Goal: Find specific page/section: Find specific page/section

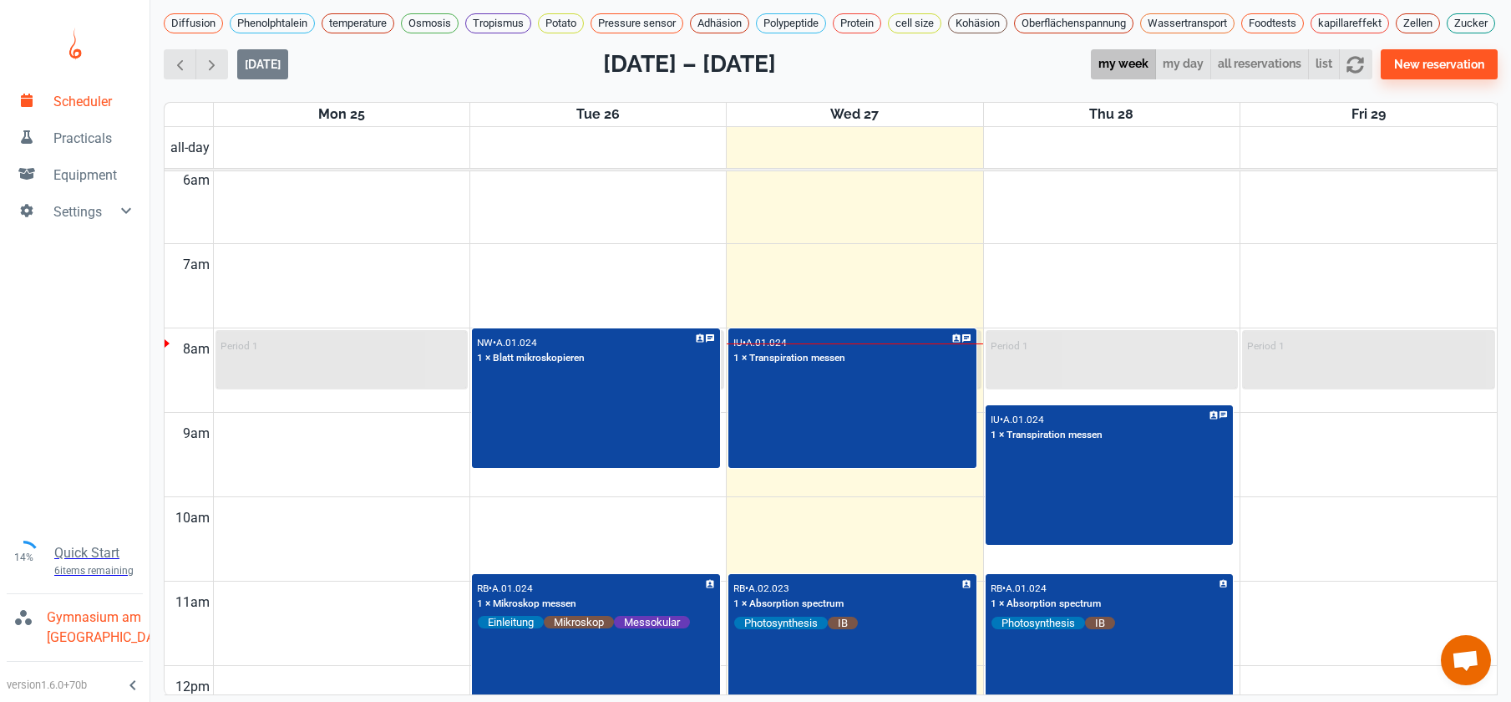
scroll to position [628, 0]
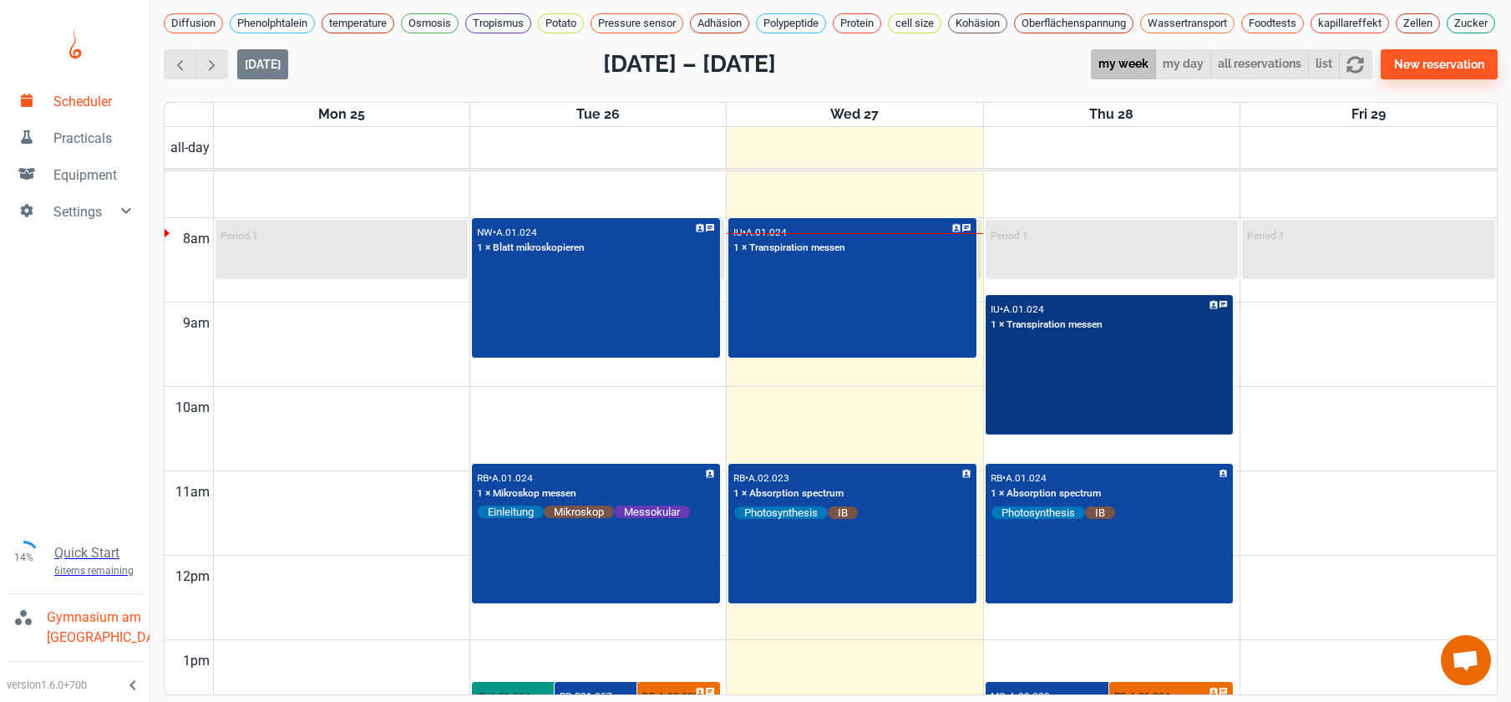
click at [1055, 385] on div "IU • A.01.024 1 × Transpiration messen" at bounding box center [1109, 365] width 245 height 137
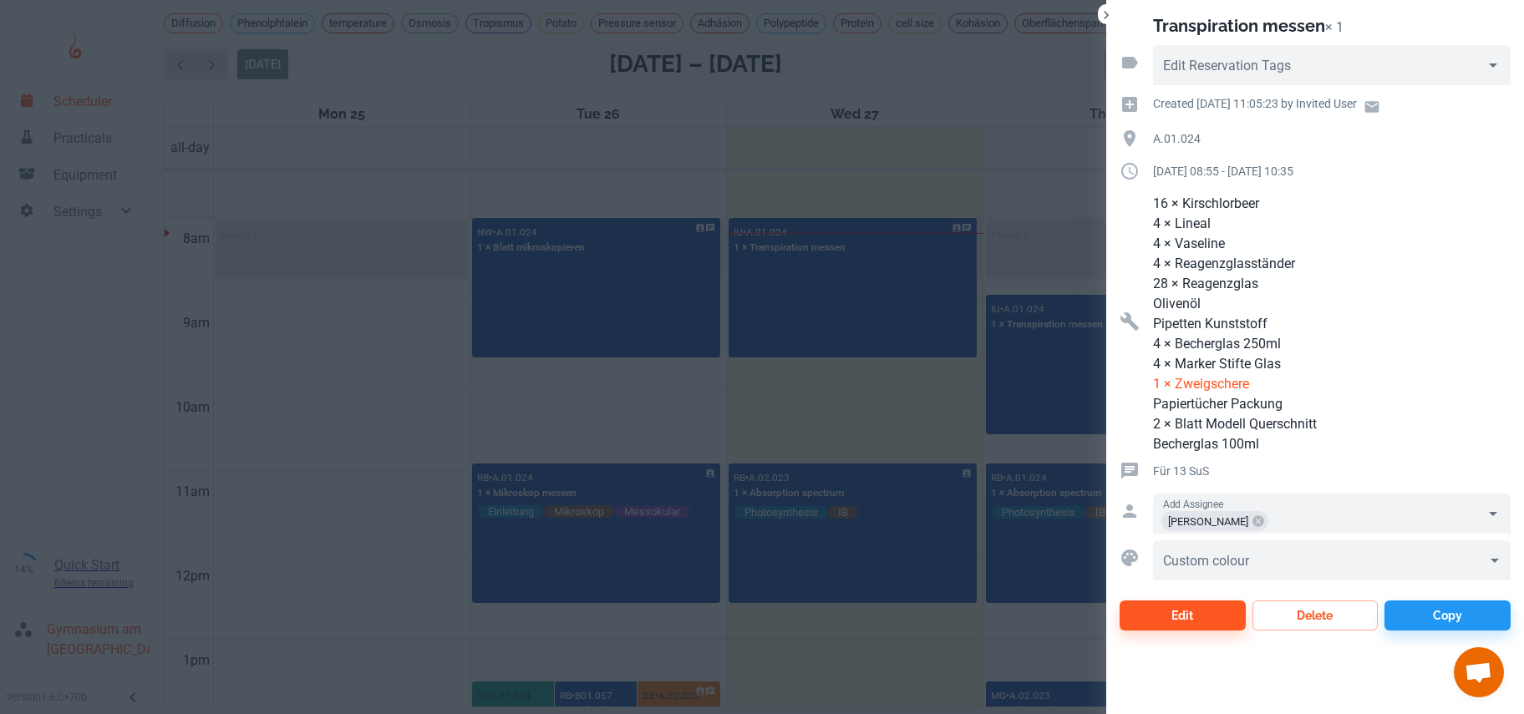
click at [839, 340] on div at bounding box center [762, 357] width 1524 height 714
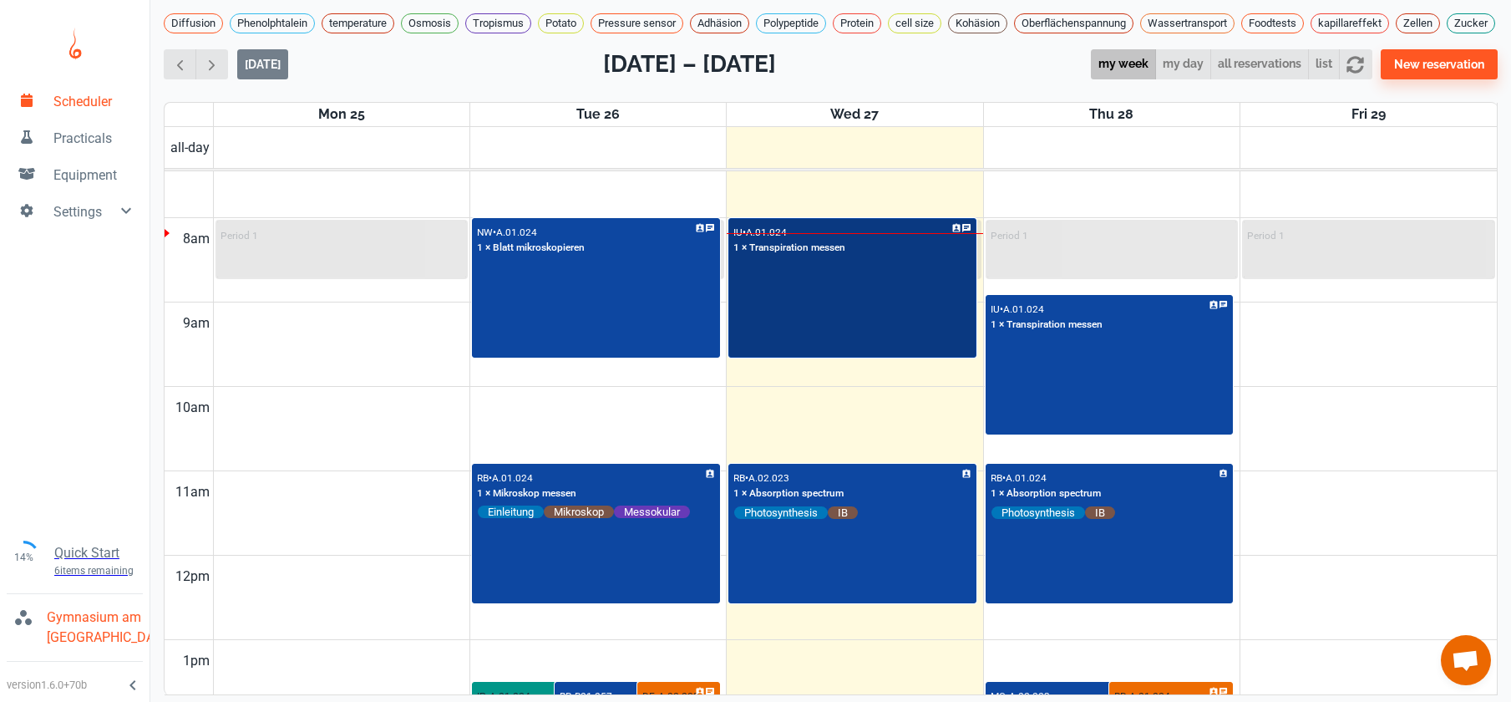
click at [839, 340] on div "IU • A.01.024 1 × Transpiration messen" at bounding box center [852, 288] width 245 height 137
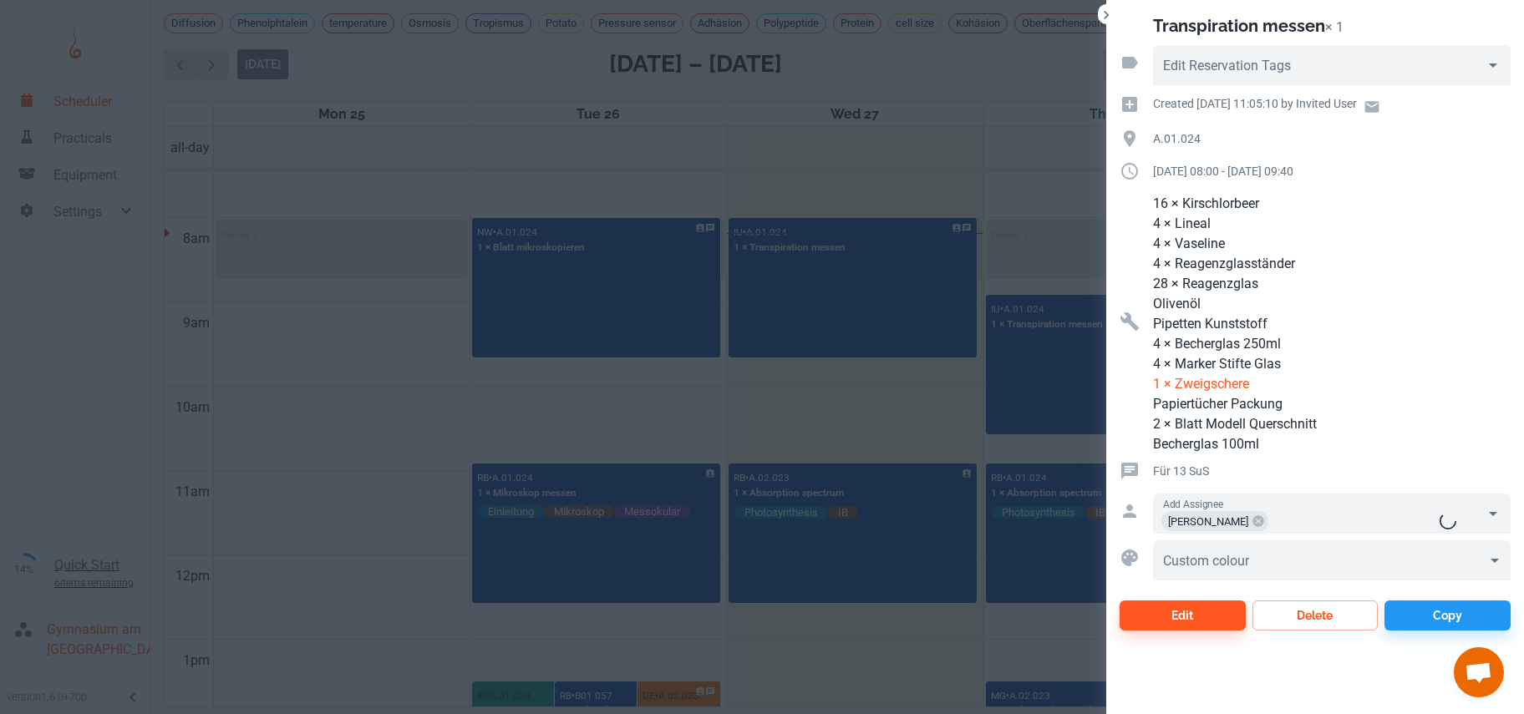
click at [991, 363] on div at bounding box center [762, 357] width 1524 height 714
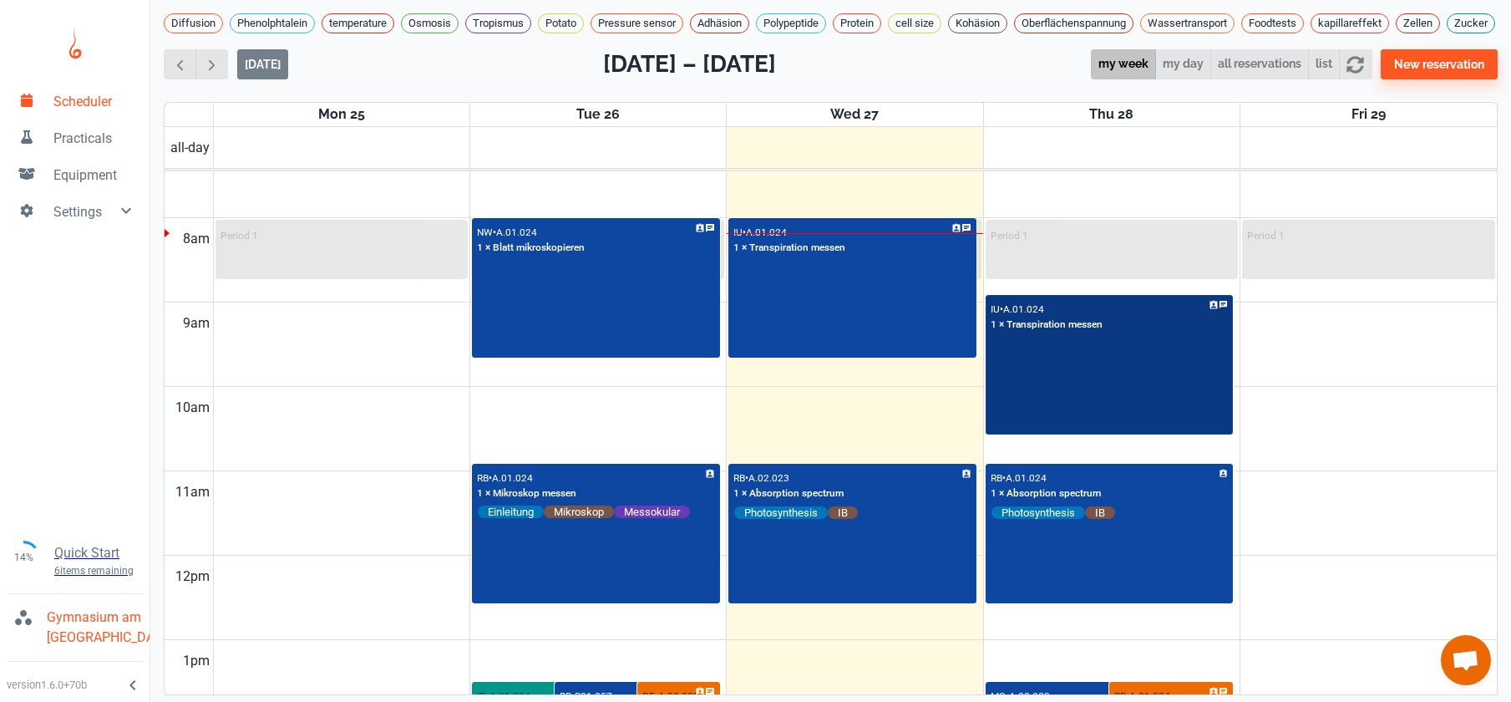
click at [1024, 381] on div "IU • A.01.024 1 × Transpiration messen" at bounding box center [1109, 365] width 245 height 137
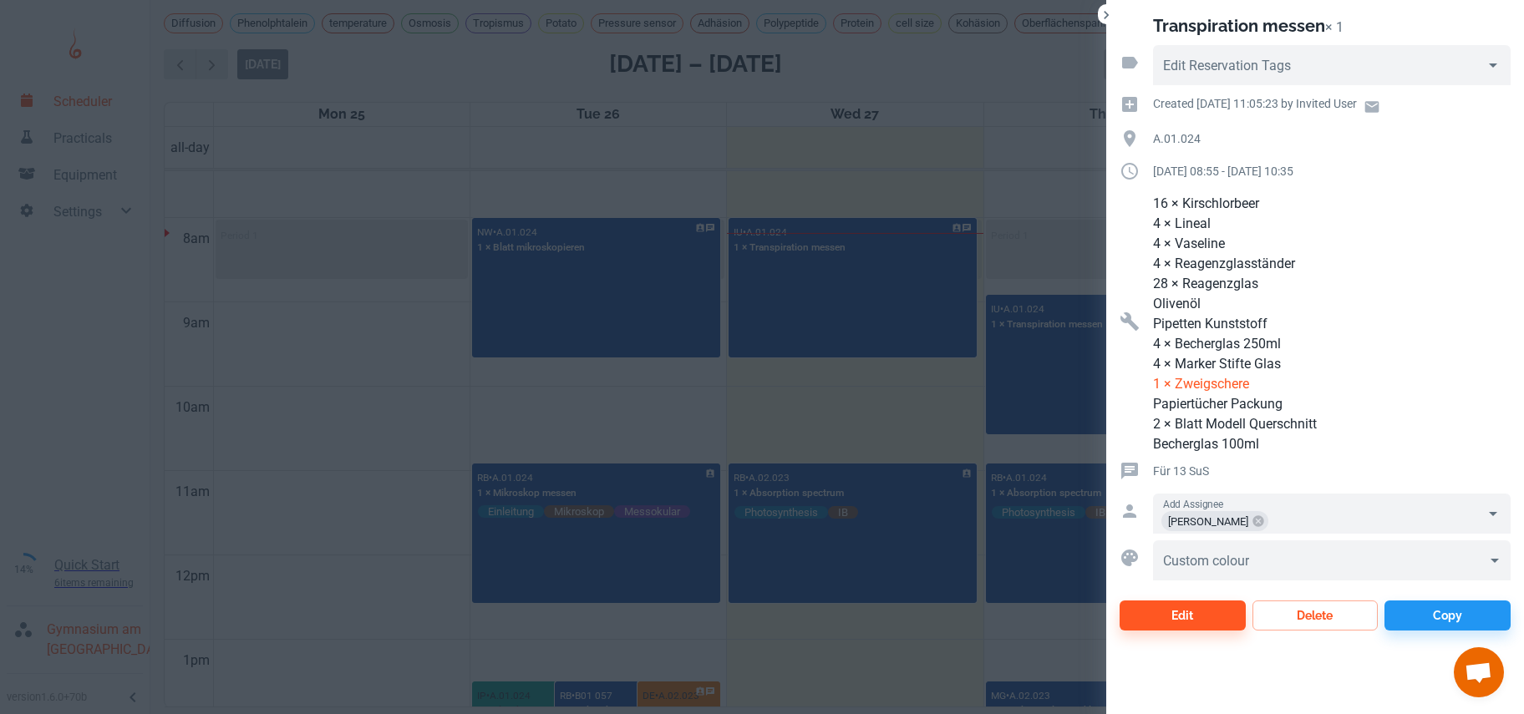
click at [875, 379] on div at bounding box center [762, 357] width 1524 height 714
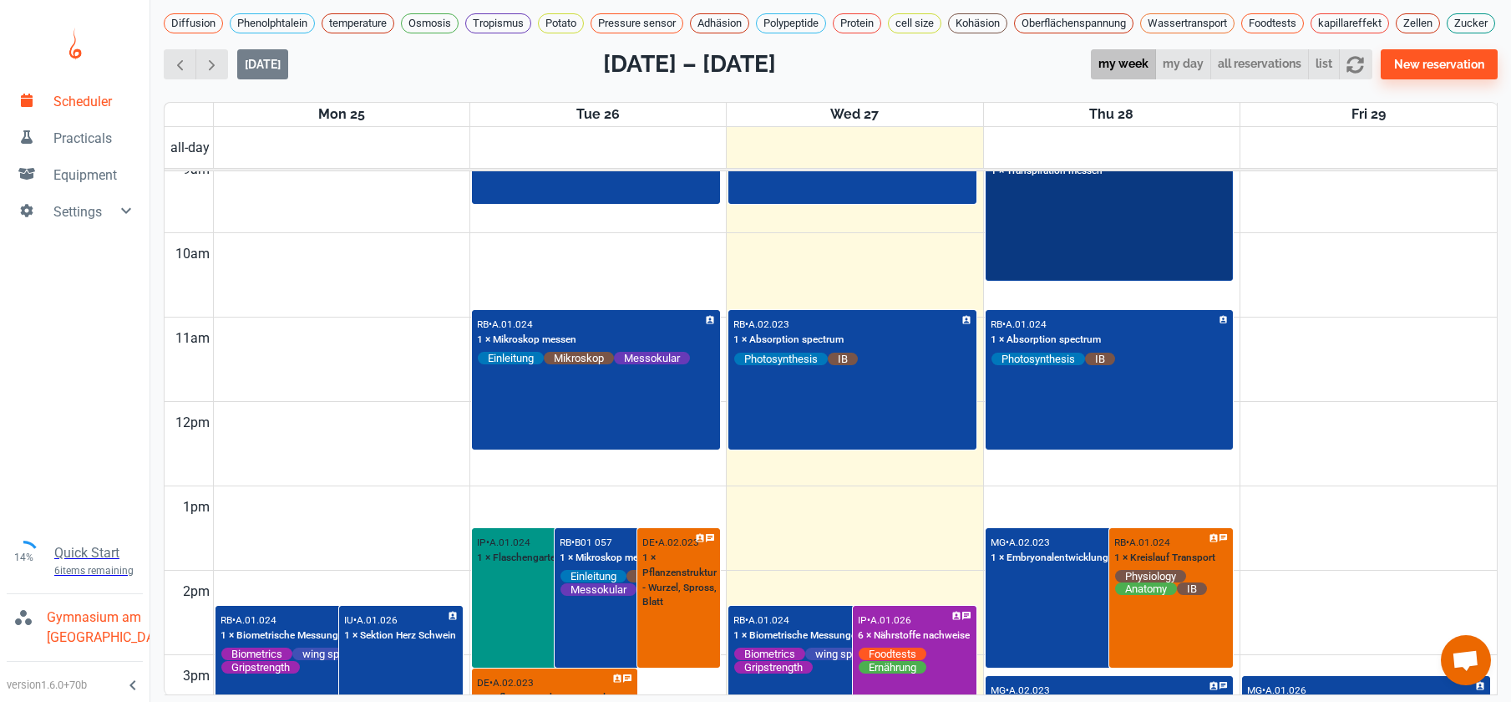
scroll to position [788, 0]
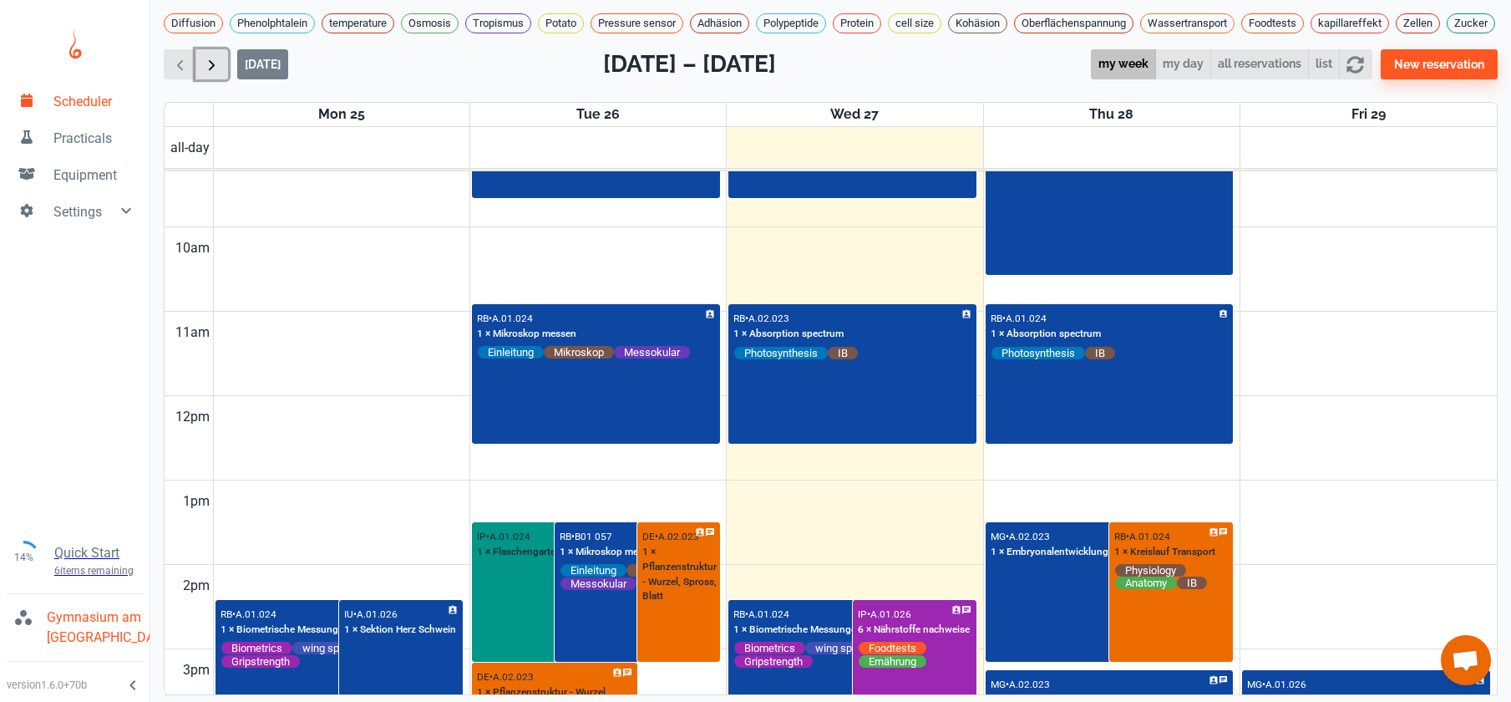
click at [222, 80] on button "button" at bounding box center [211, 64] width 33 height 31
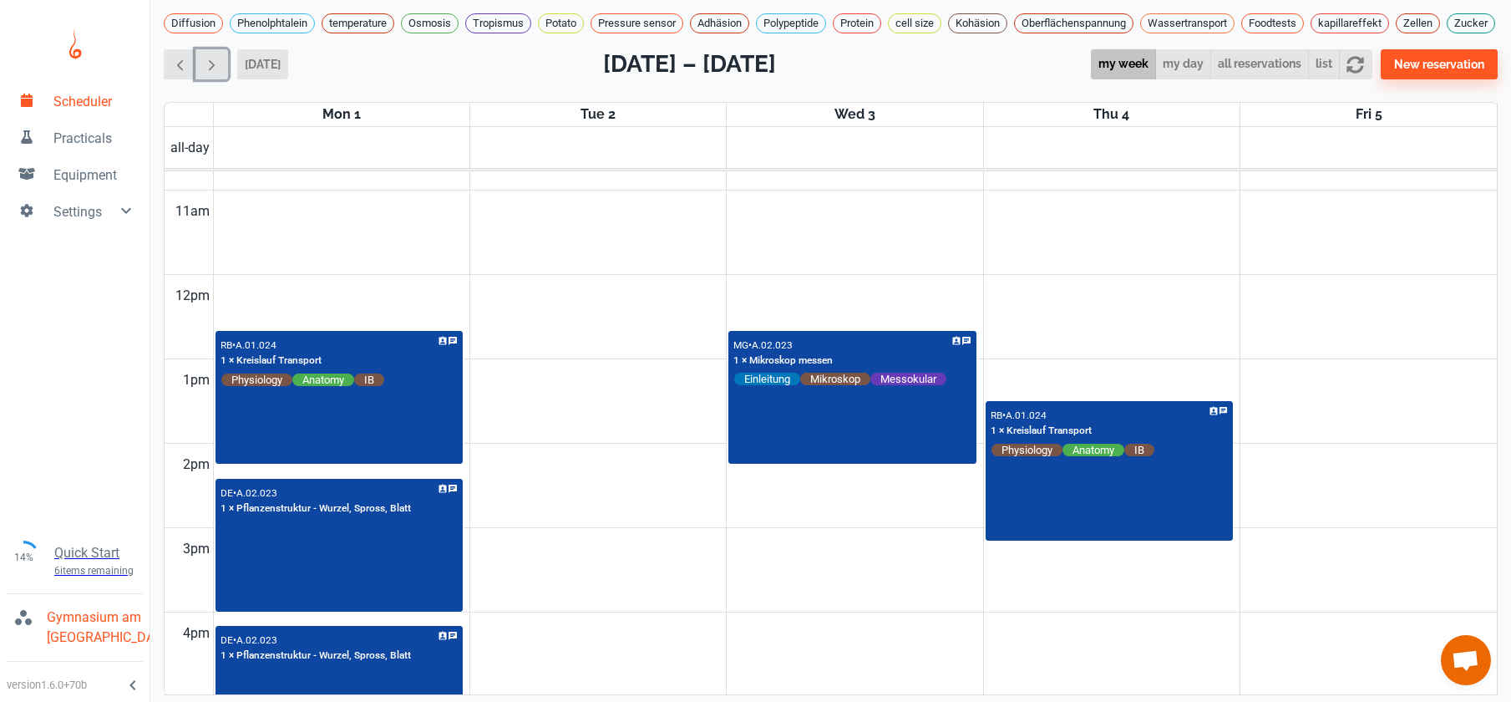
scroll to position [920, 0]
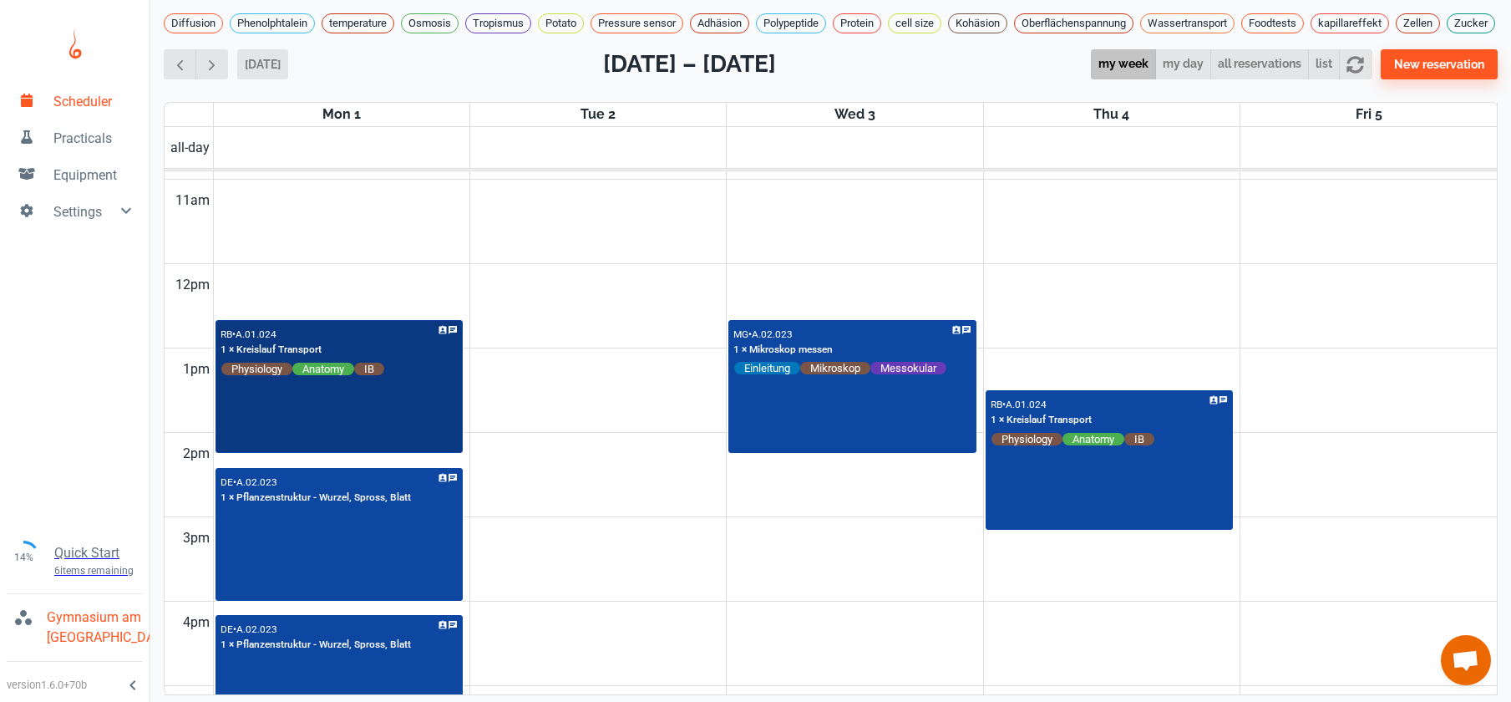
click at [415, 439] on div "RB • A.01.024 1 × Kreislauf Transport Physiology Anatomy IB" at bounding box center [339, 387] width 245 height 130
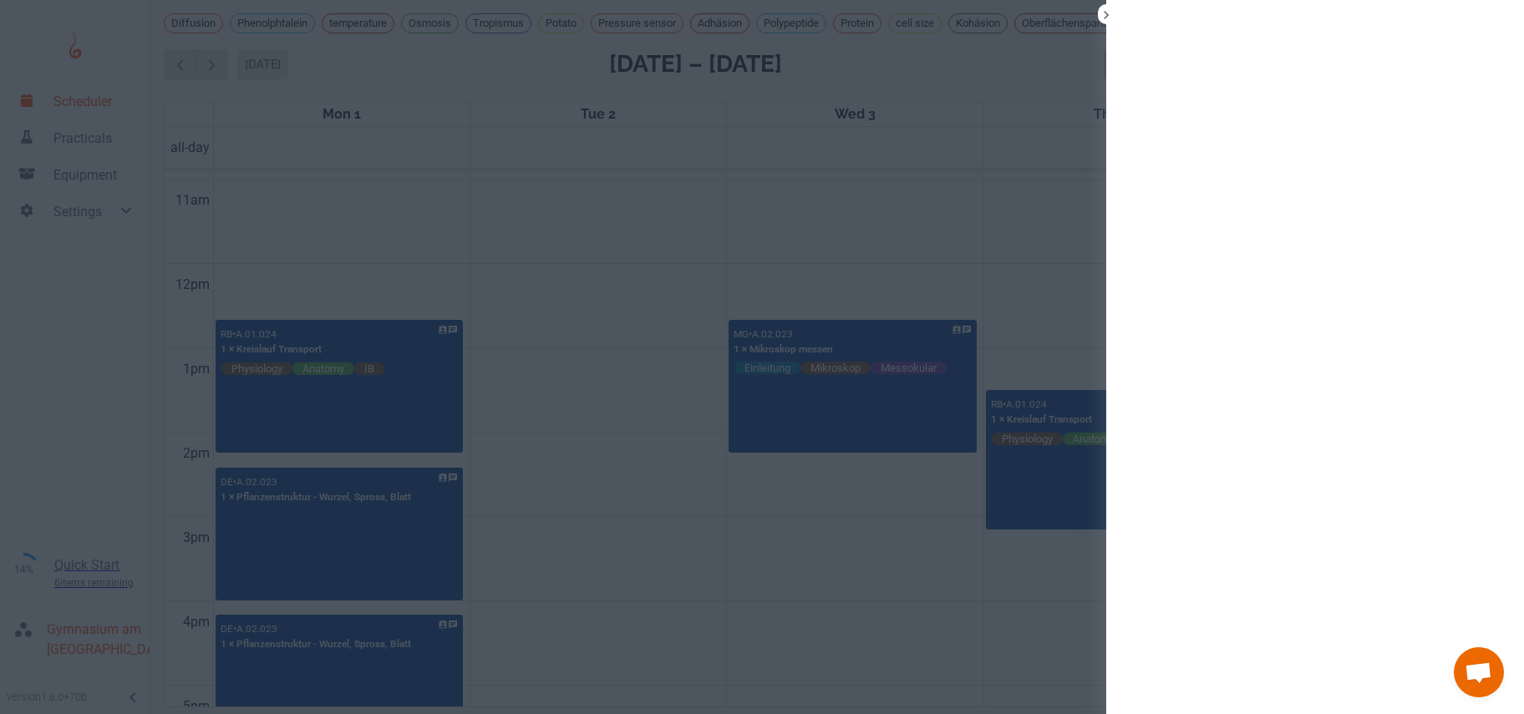
click at [418, 439] on div at bounding box center [762, 357] width 1524 height 714
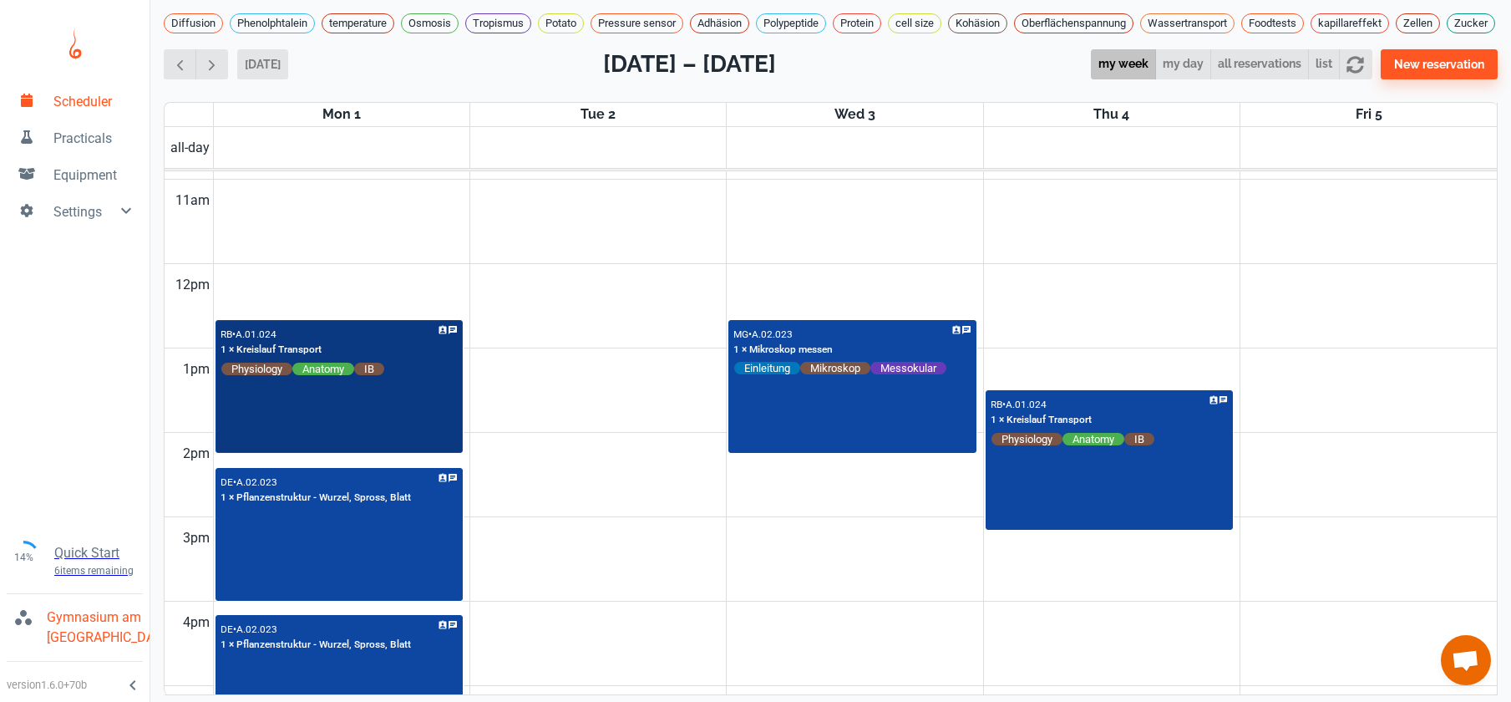
click at [418, 439] on div "RB • A.01.024 1 × Kreislauf Transport Physiology Anatomy IB" at bounding box center [339, 387] width 245 height 130
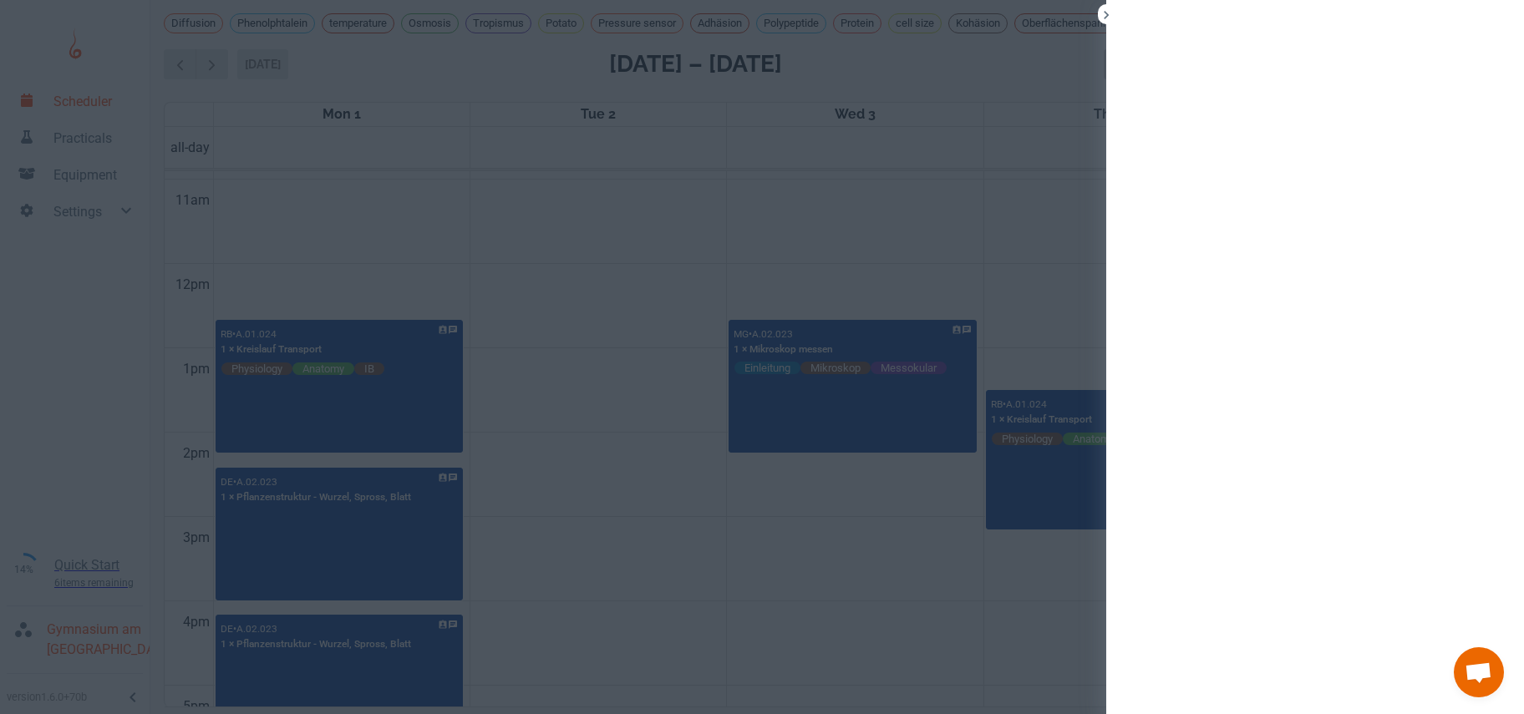
click at [579, 491] on div at bounding box center [762, 357] width 1524 height 714
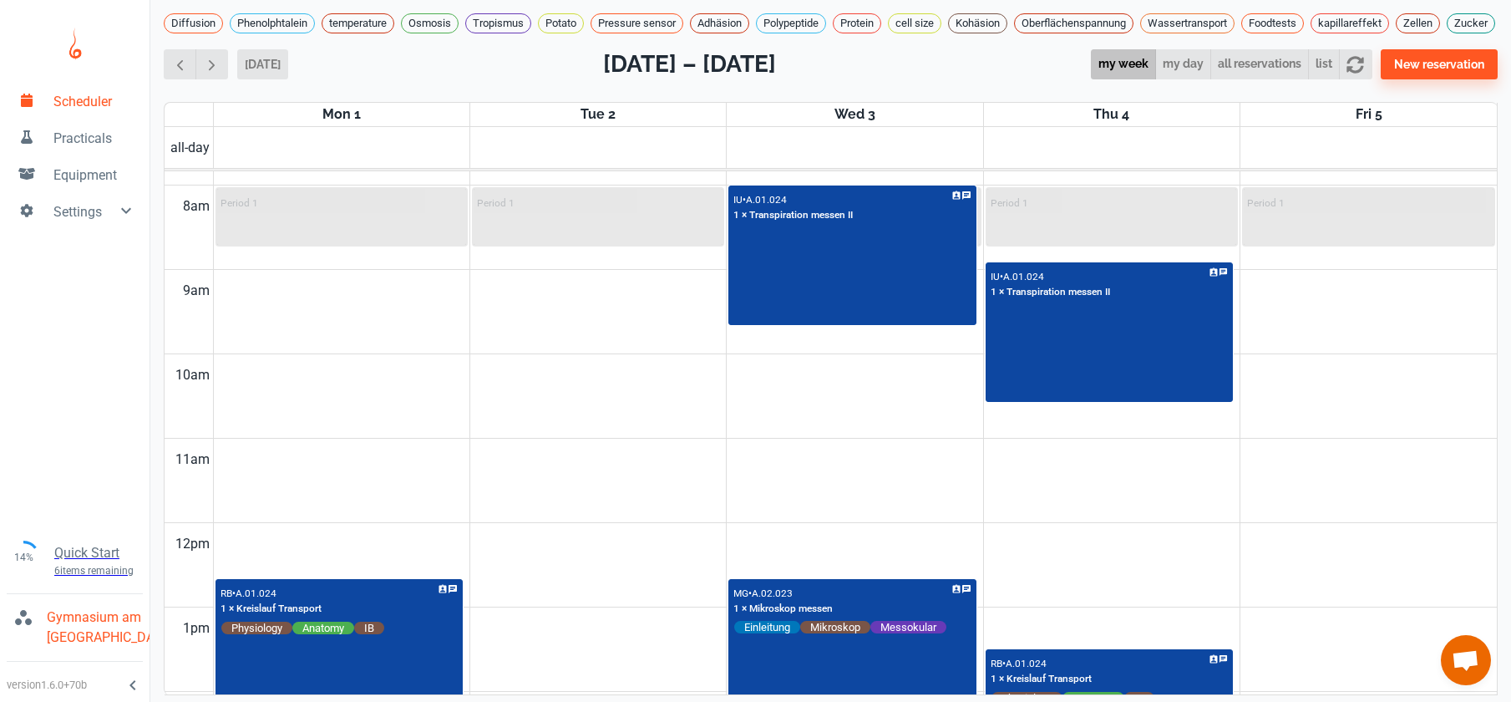
scroll to position [978, 0]
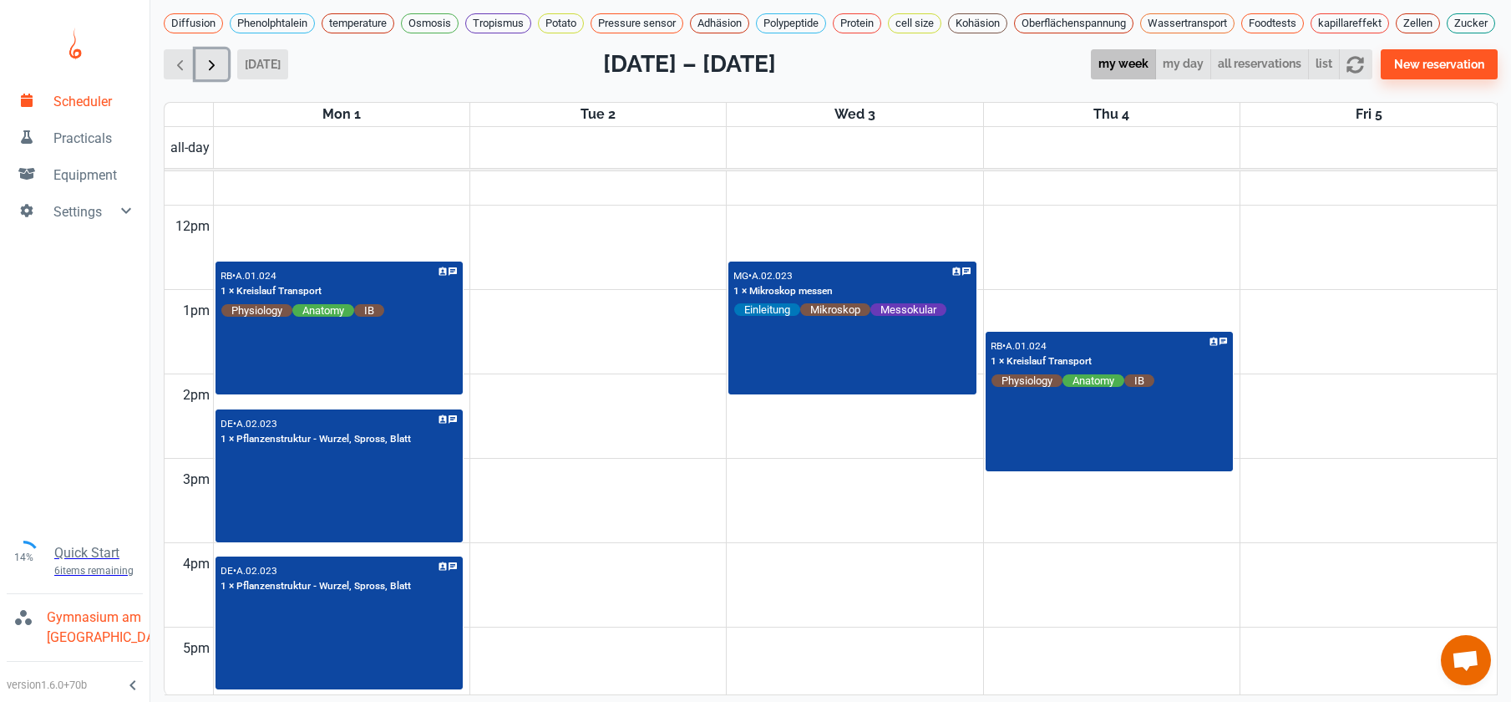
click at [214, 67] on button "button" at bounding box center [211, 64] width 33 height 31
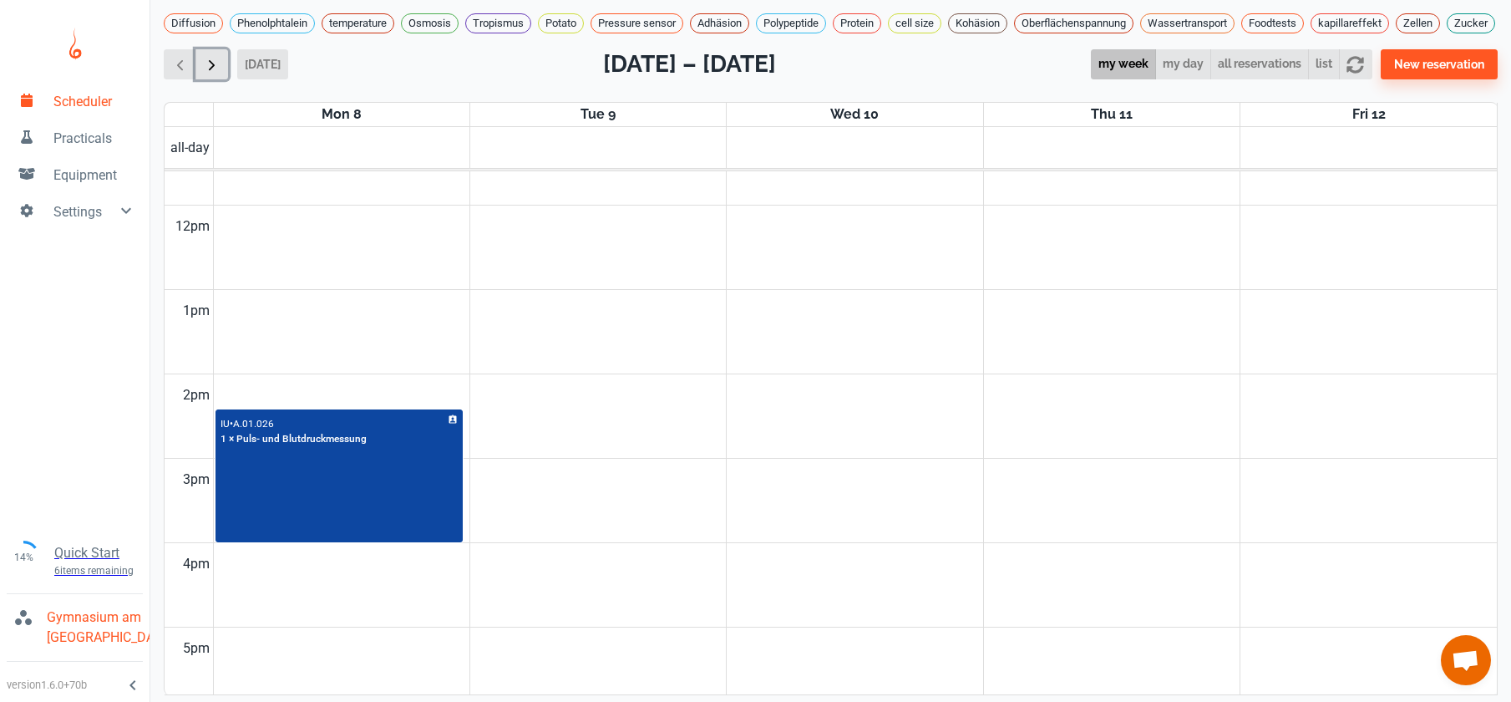
scroll to position [676, 0]
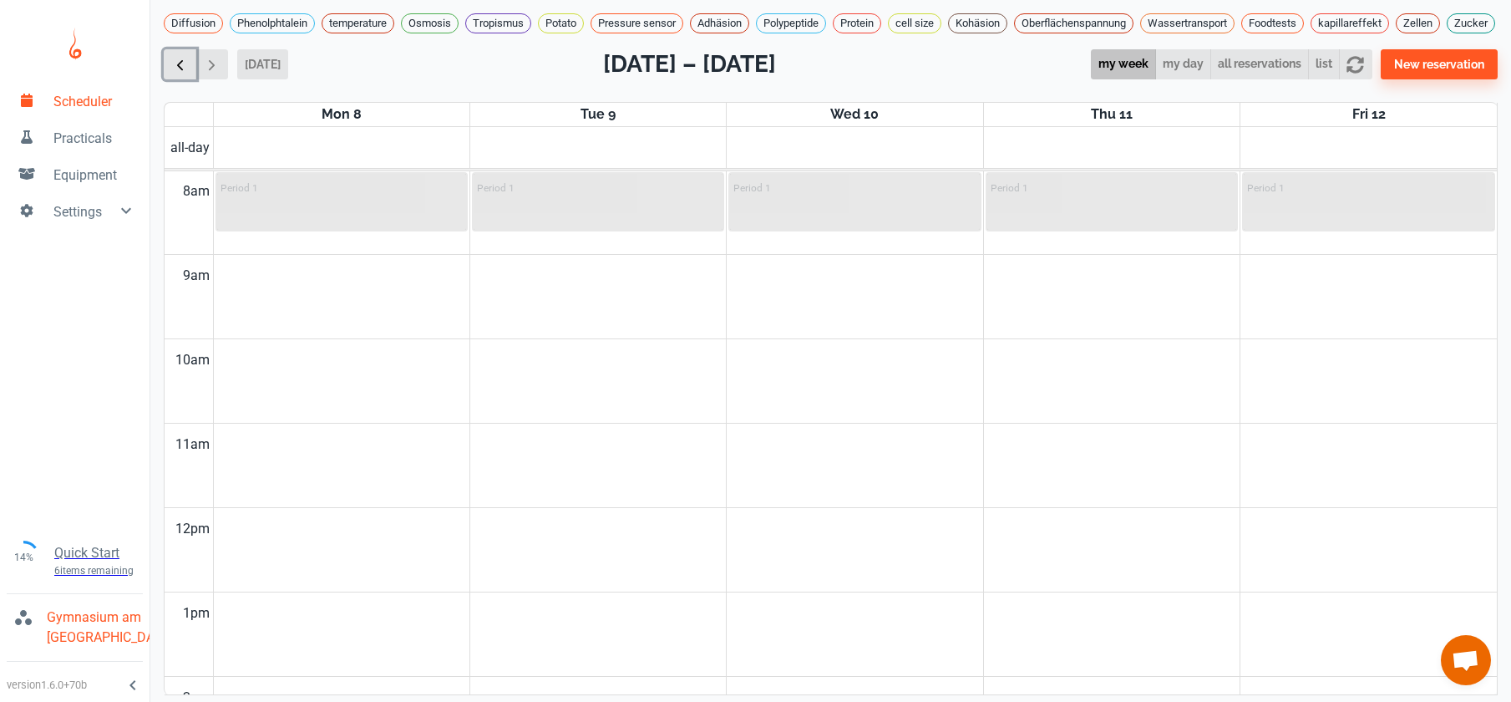
click at [175, 74] on span "button" at bounding box center [180, 65] width 18 height 18
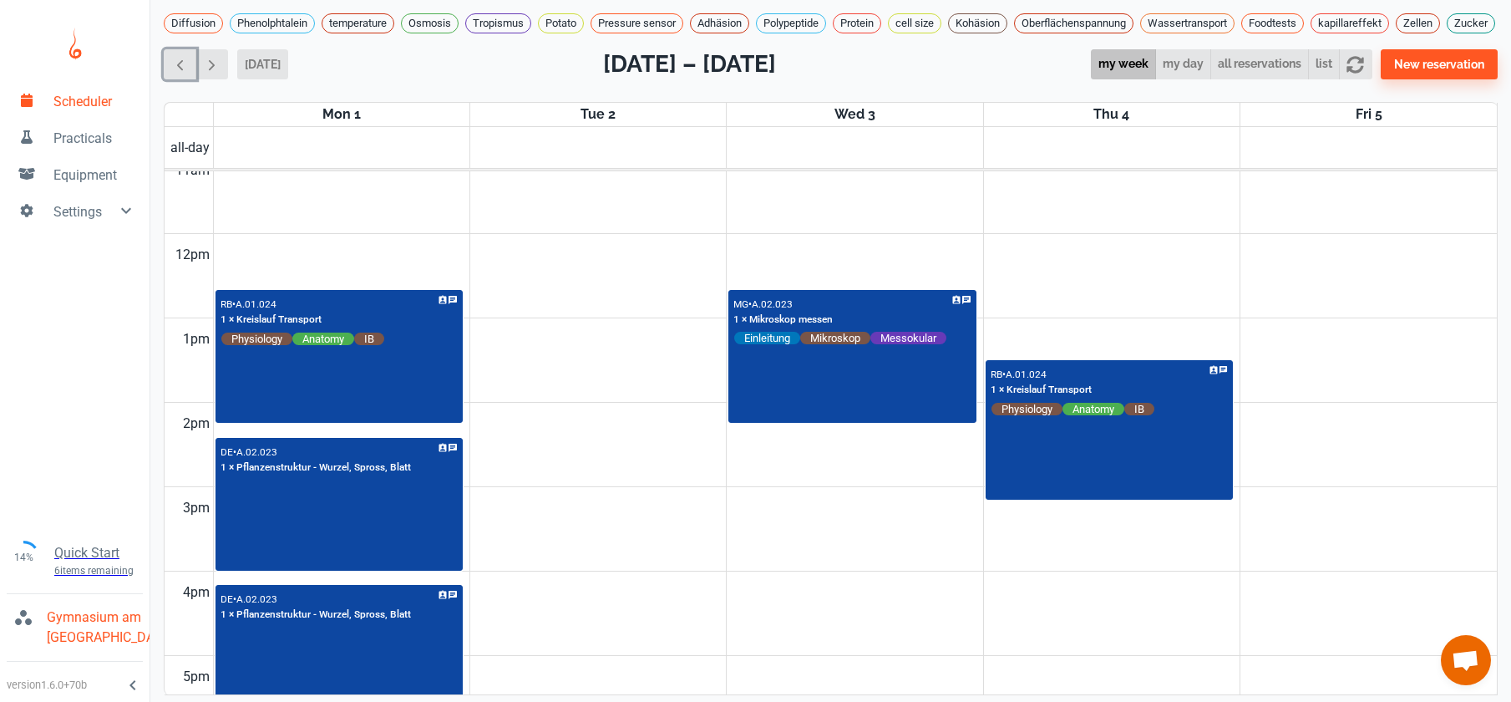
scroll to position [967, 0]
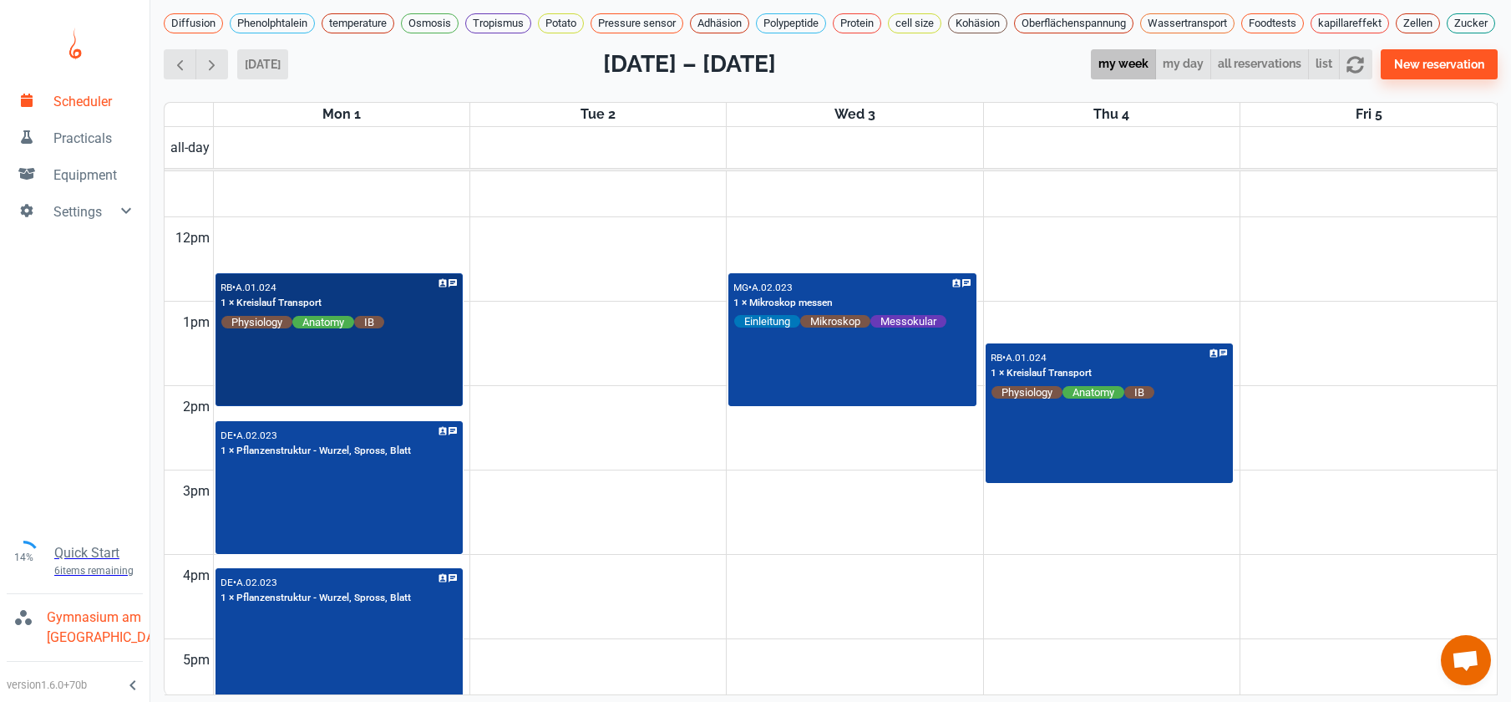
click at [384, 388] on div "RB • A.01.024 1 × Kreislauf Transport Physiology Anatomy IB" at bounding box center [339, 340] width 245 height 130
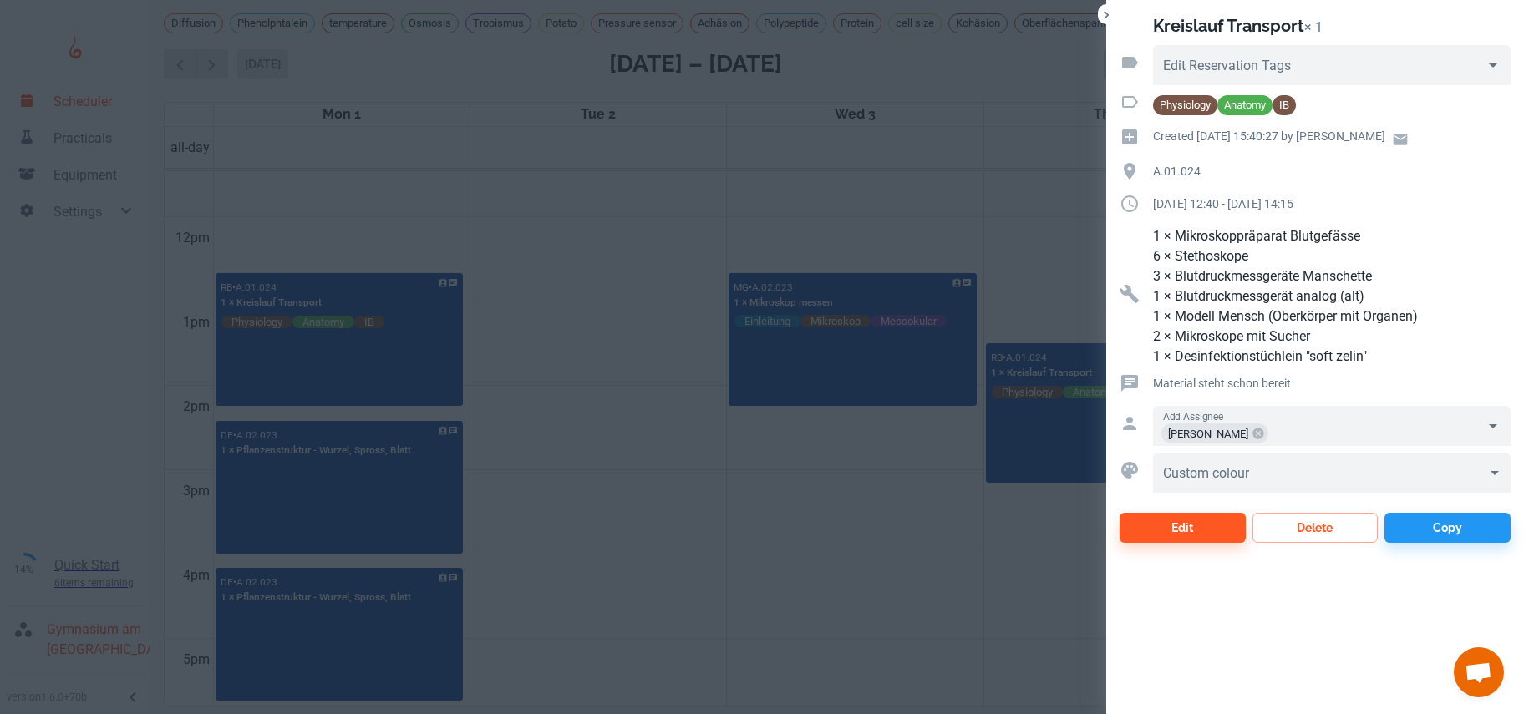
drag, startPoint x: 384, startPoint y: 388, endPoint x: 628, endPoint y: 403, distance: 244.4
click at [628, 403] on div at bounding box center [762, 357] width 1524 height 714
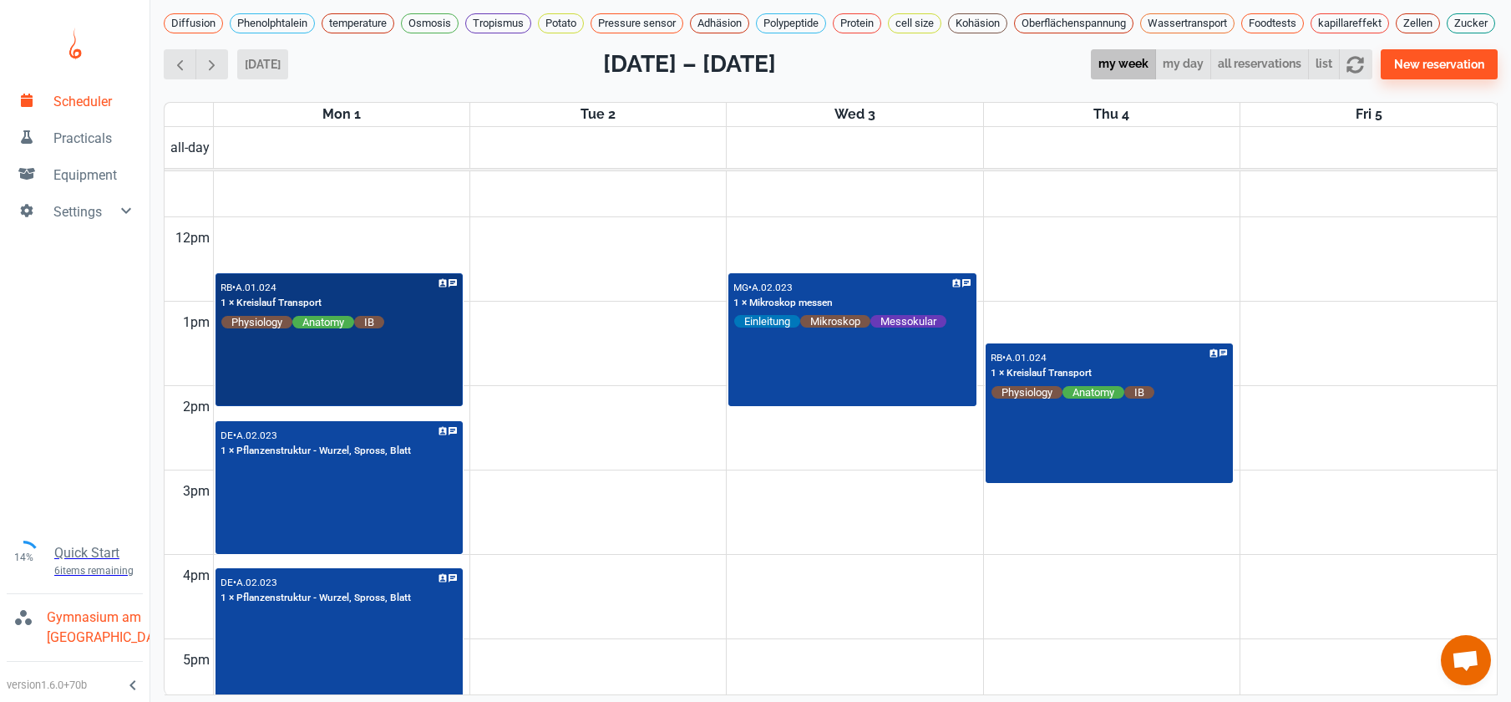
click at [398, 393] on div "RB • A.01.024 1 × Kreislauf Transport Physiology Anatomy IB" at bounding box center [339, 340] width 245 height 130
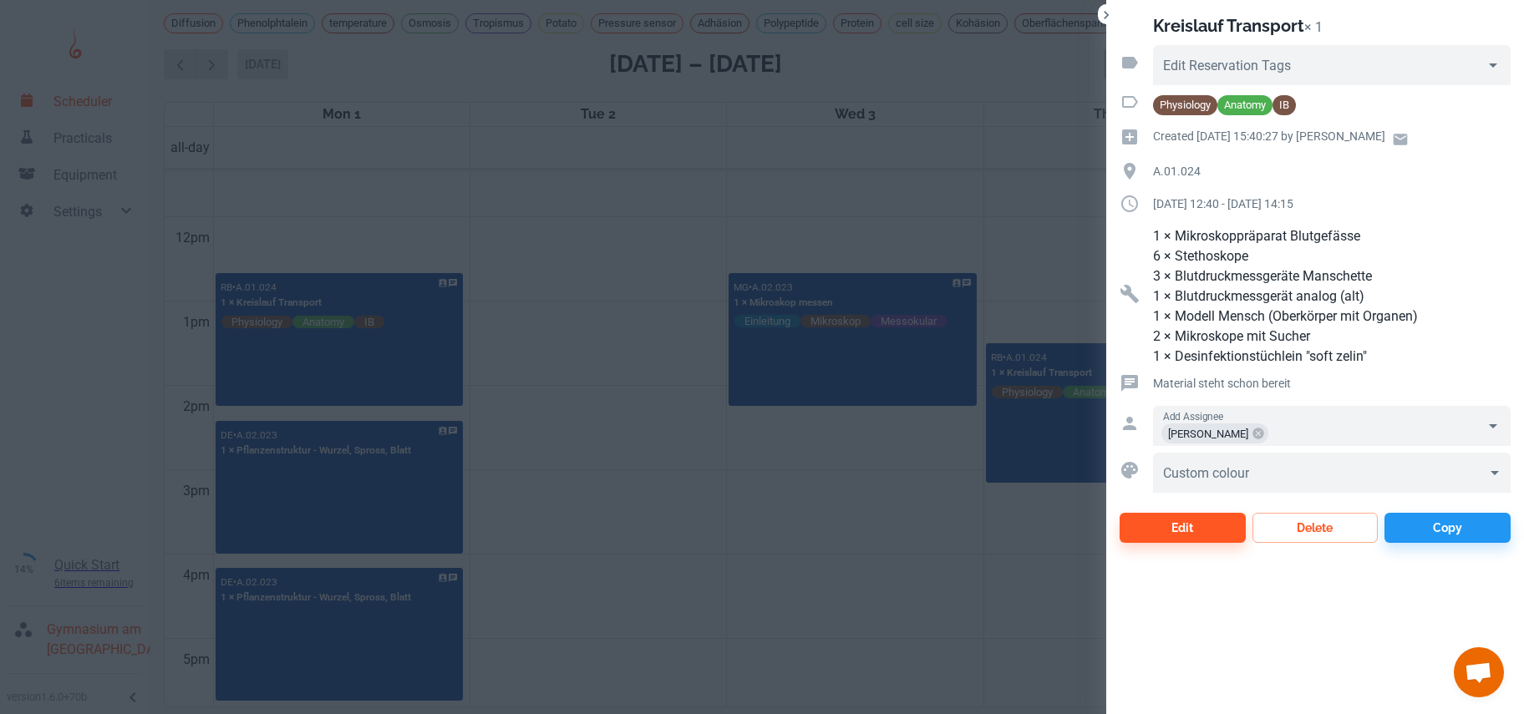
click at [593, 434] on div at bounding box center [762, 357] width 1524 height 714
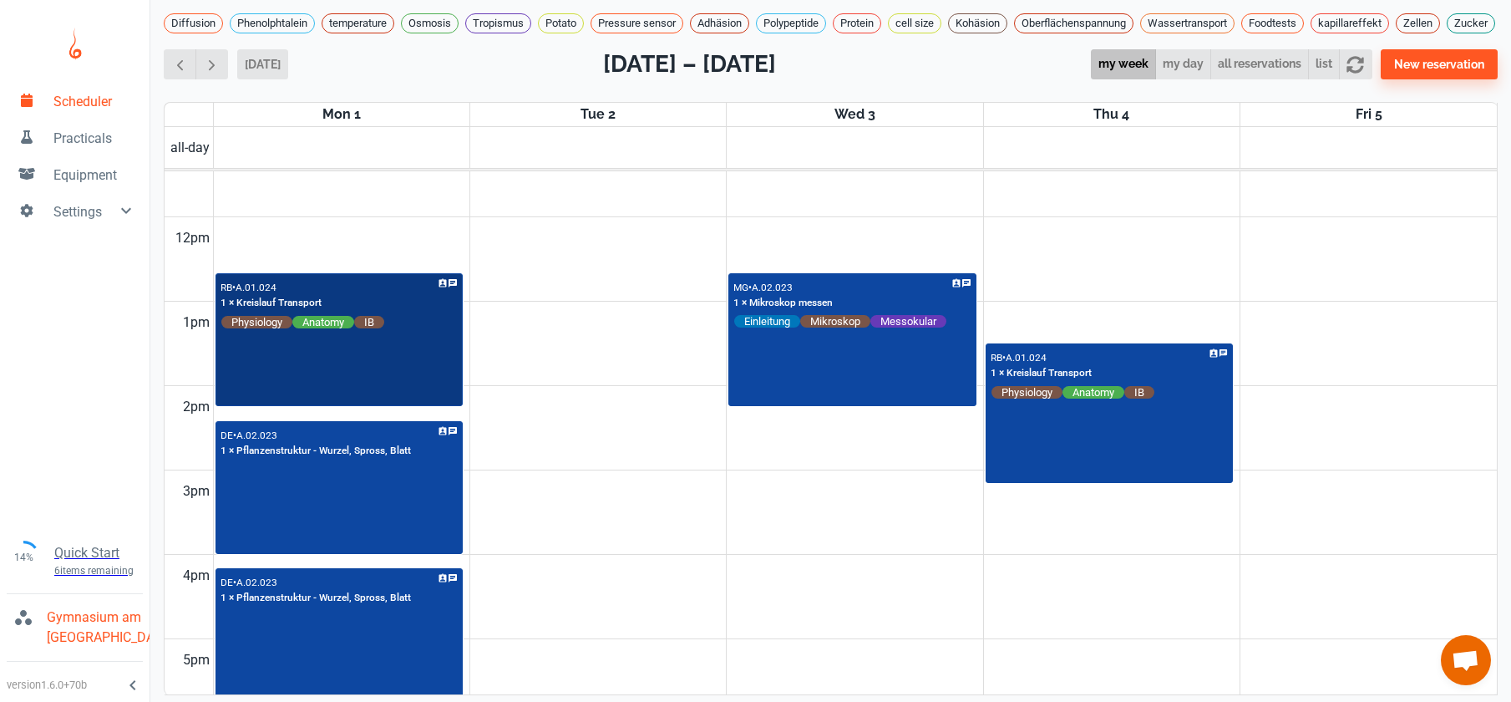
click at [440, 397] on div "RB • A.01.024 1 × Kreislauf Transport Physiology Anatomy IB" at bounding box center [339, 340] width 245 height 130
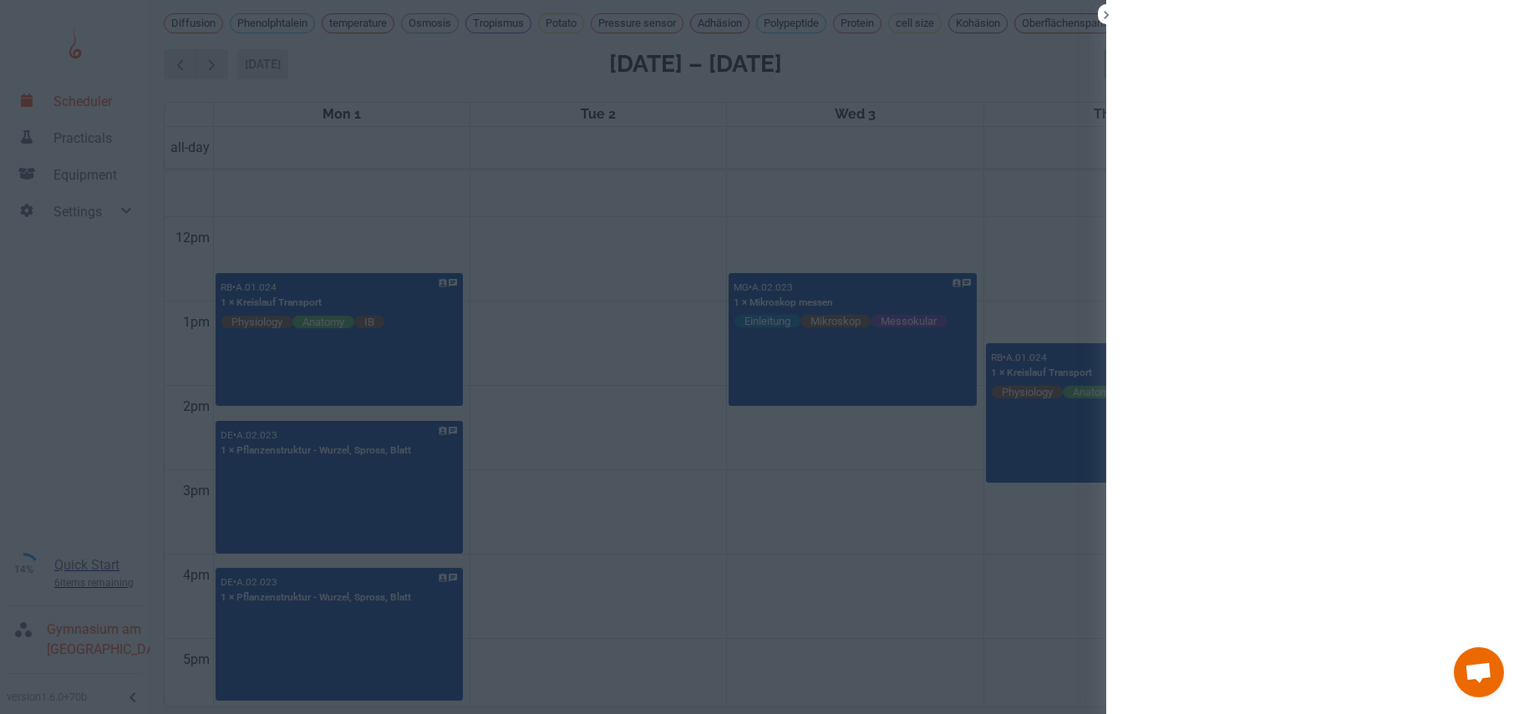
click at [577, 440] on div at bounding box center [762, 357] width 1524 height 714
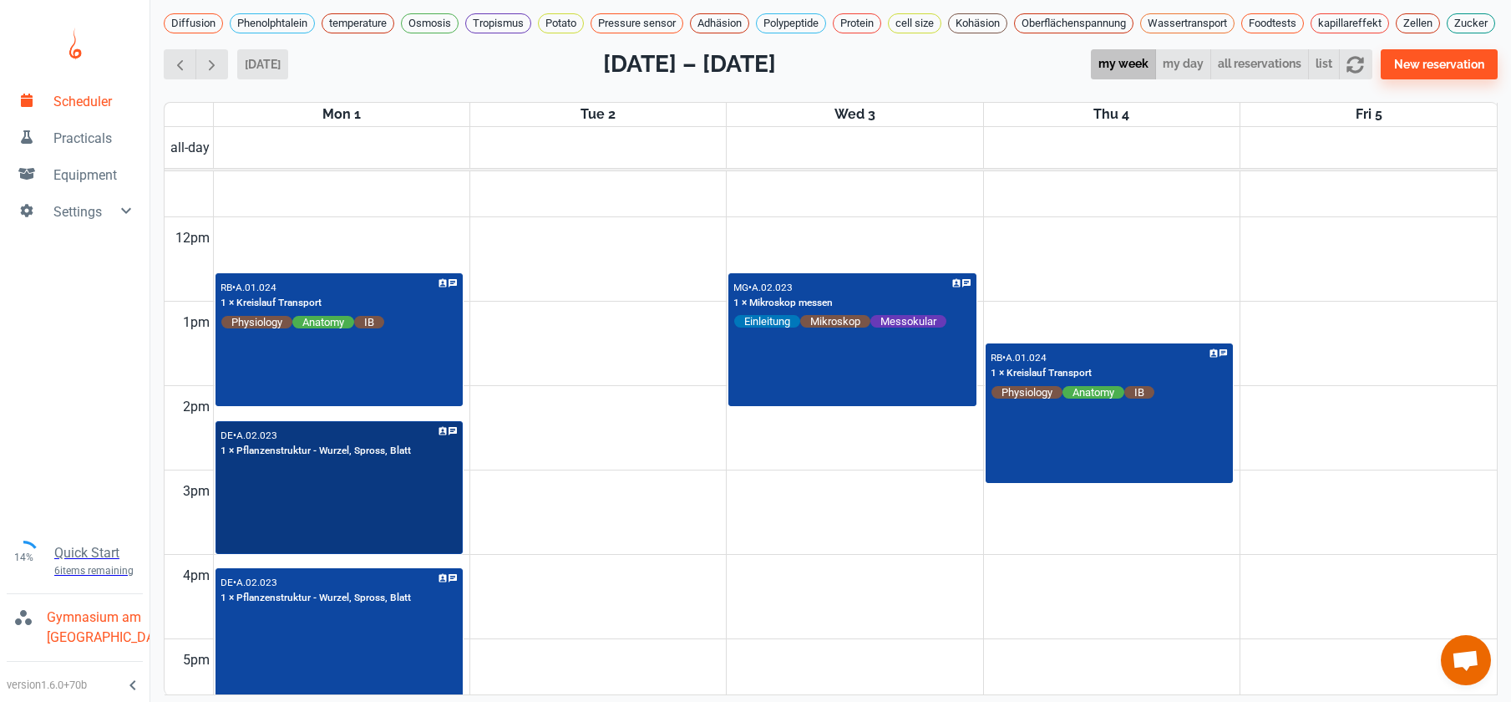
click at [434, 493] on div "DE • A.02.023 1 × Pflanzenstruktur - Wurzel, Spross, Blatt" at bounding box center [339, 488] width 245 height 130
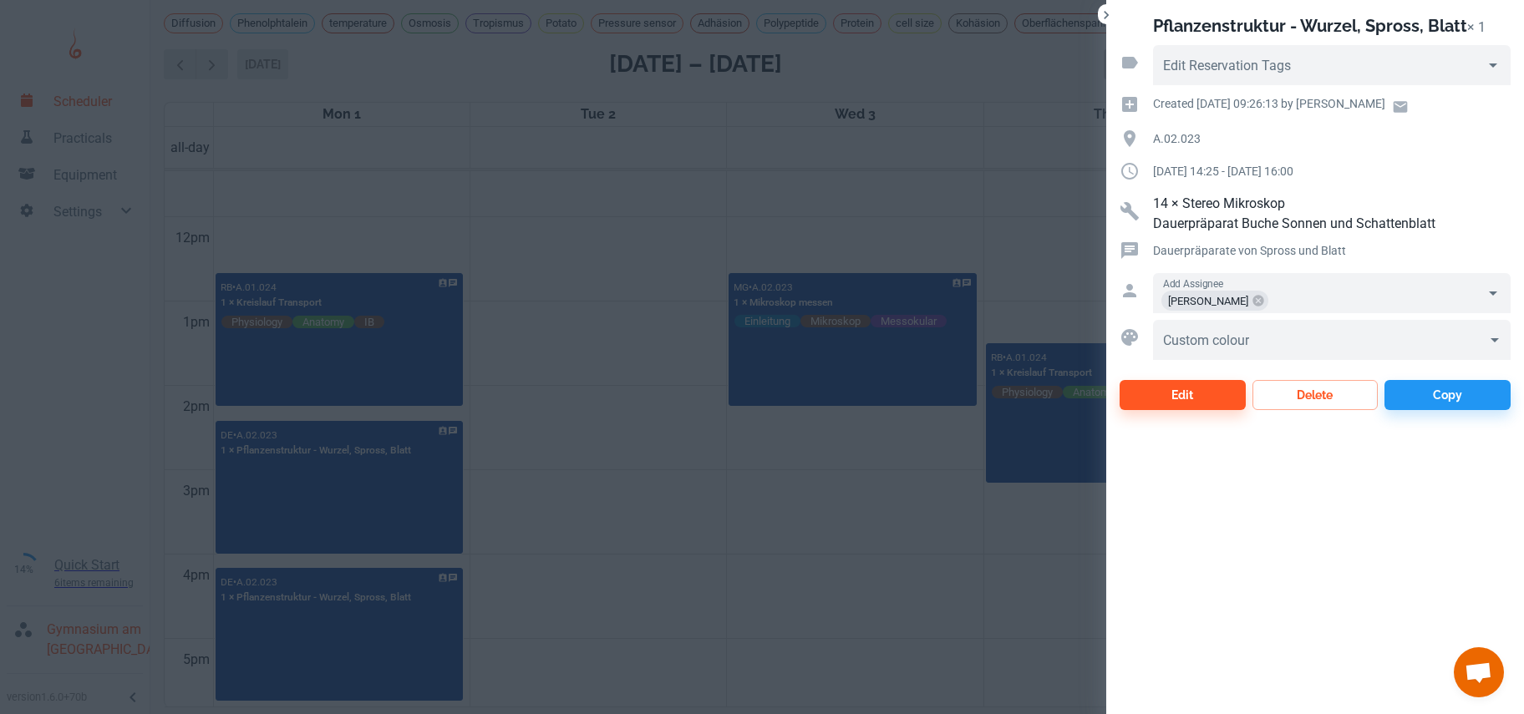
click at [574, 454] on div at bounding box center [762, 357] width 1524 height 714
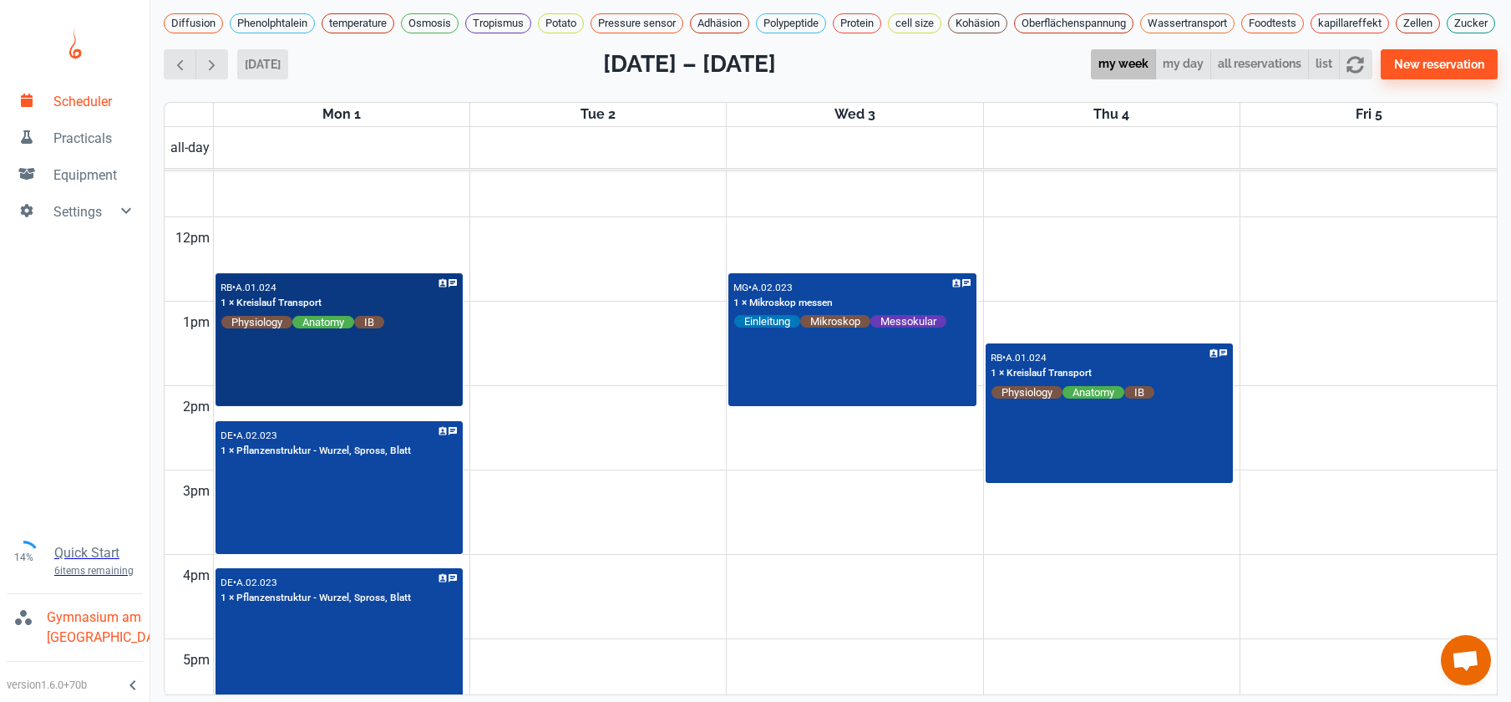
click at [412, 402] on div "RB • A.01.024 1 × Kreislauf Transport Physiology Anatomy IB" at bounding box center [339, 340] width 245 height 130
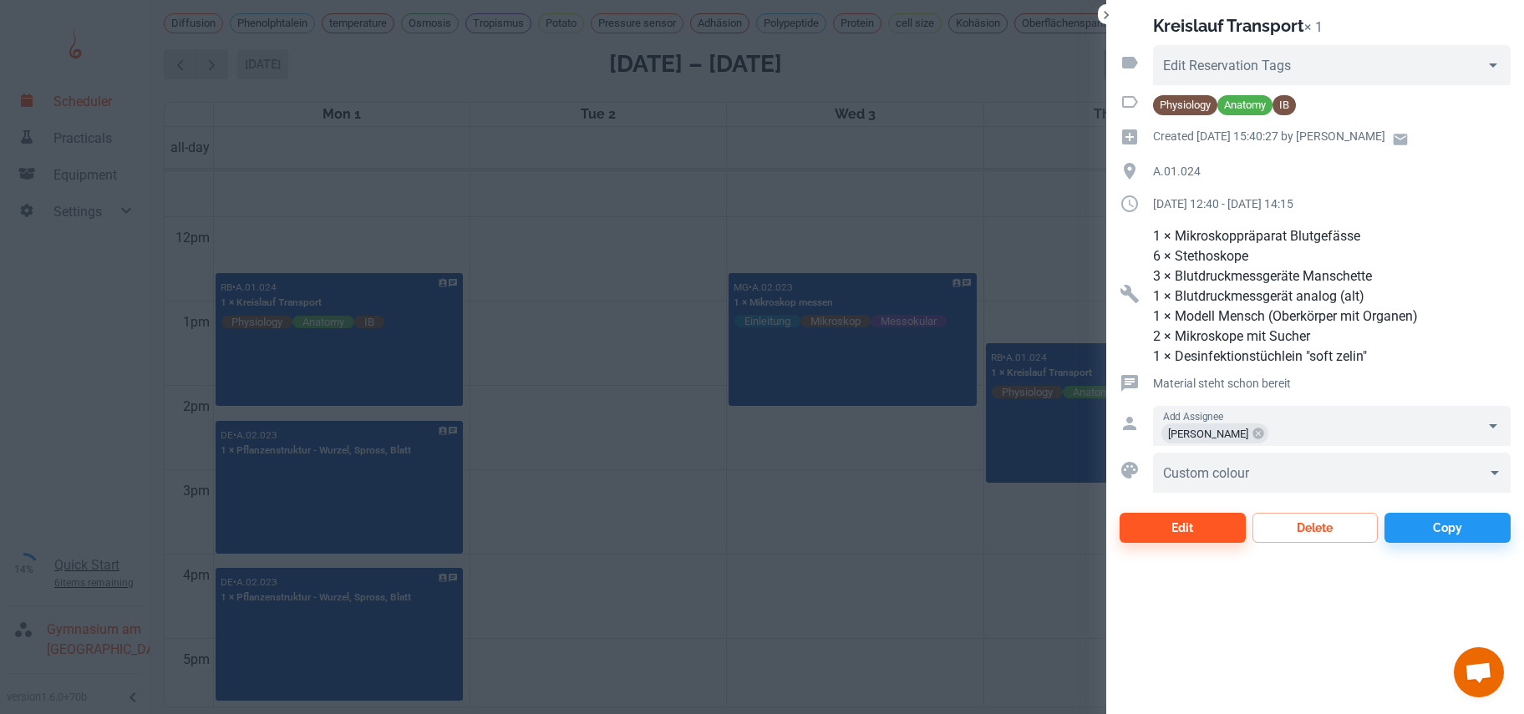
click at [607, 379] on div at bounding box center [762, 357] width 1524 height 714
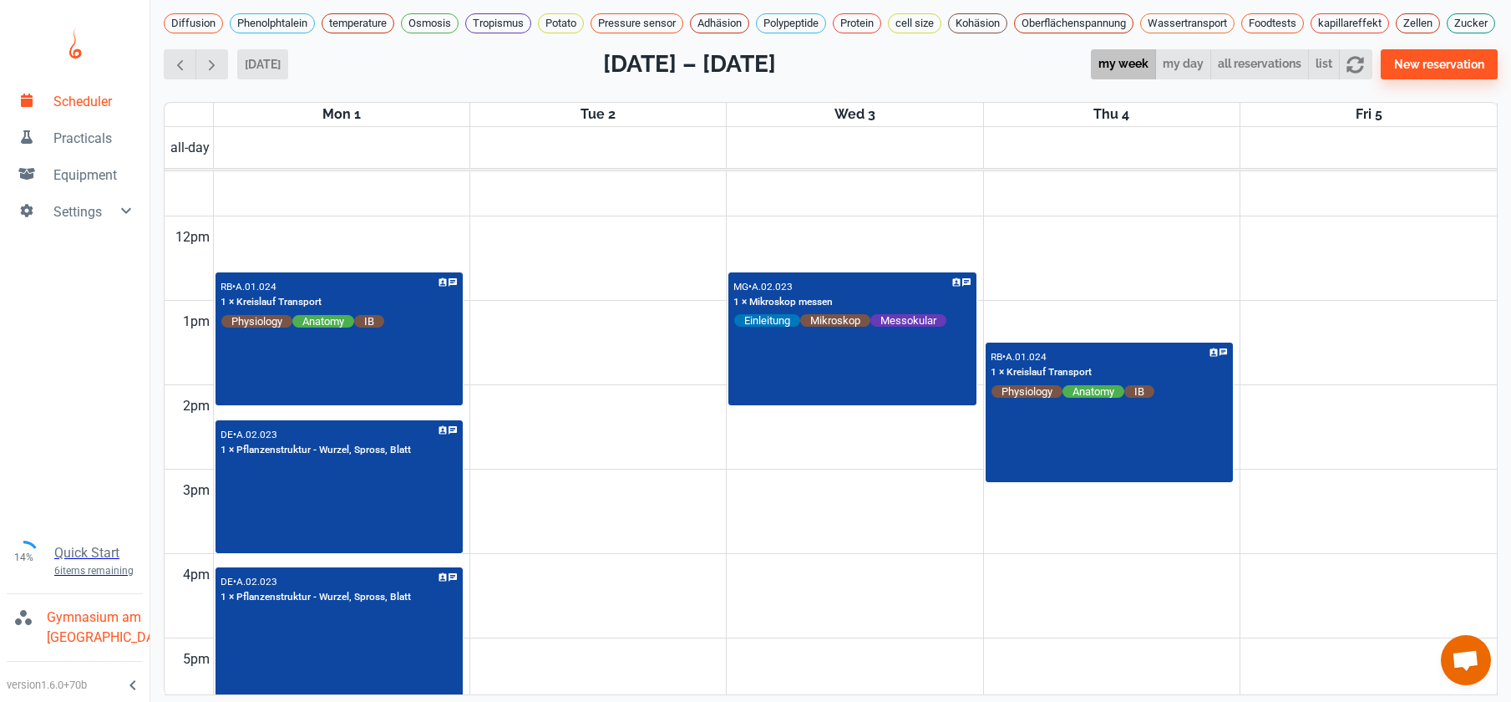
scroll to position [912, 0]
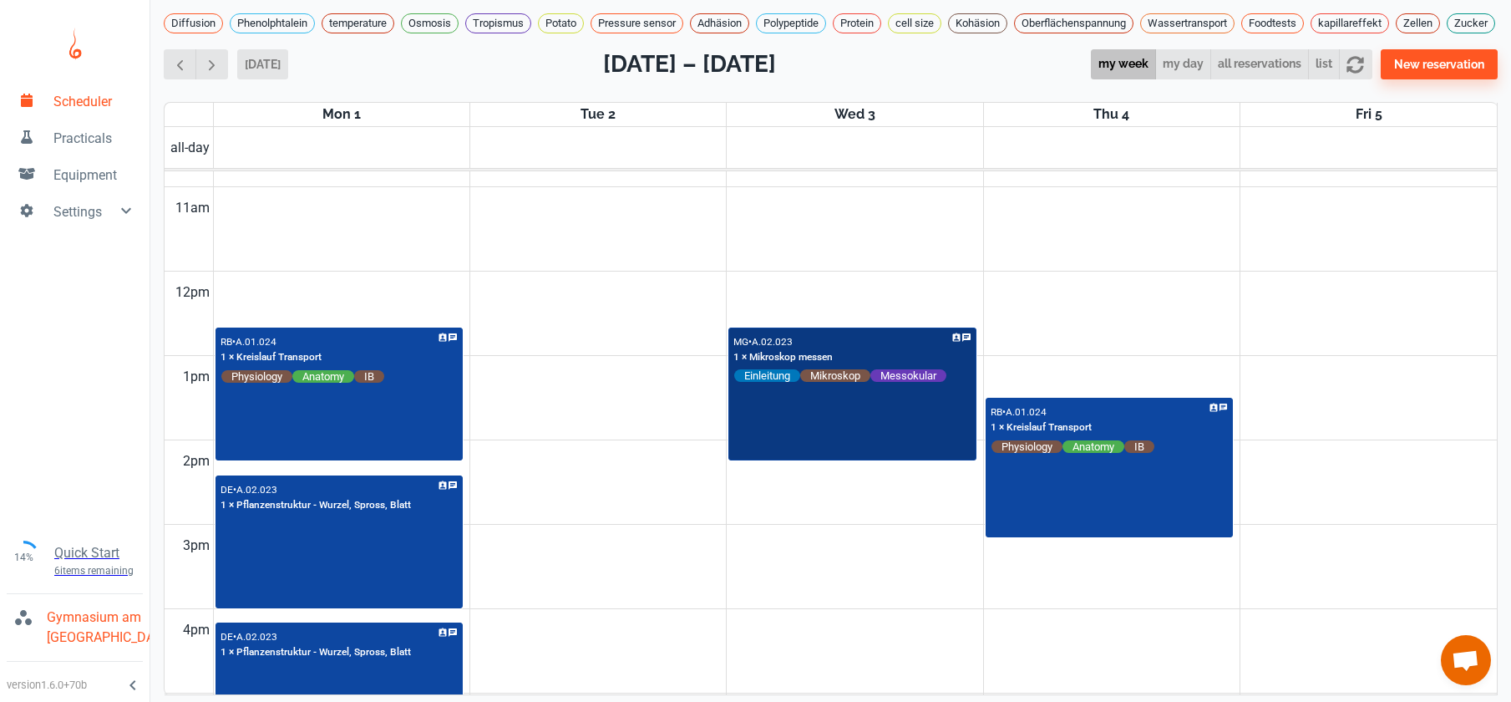
click at [804, 435] on div "MG • A.02.023 1 × Mikroskop messen Einleitung Mikroskop Messokular" at bounding box center [852, 394] width 245 height 130
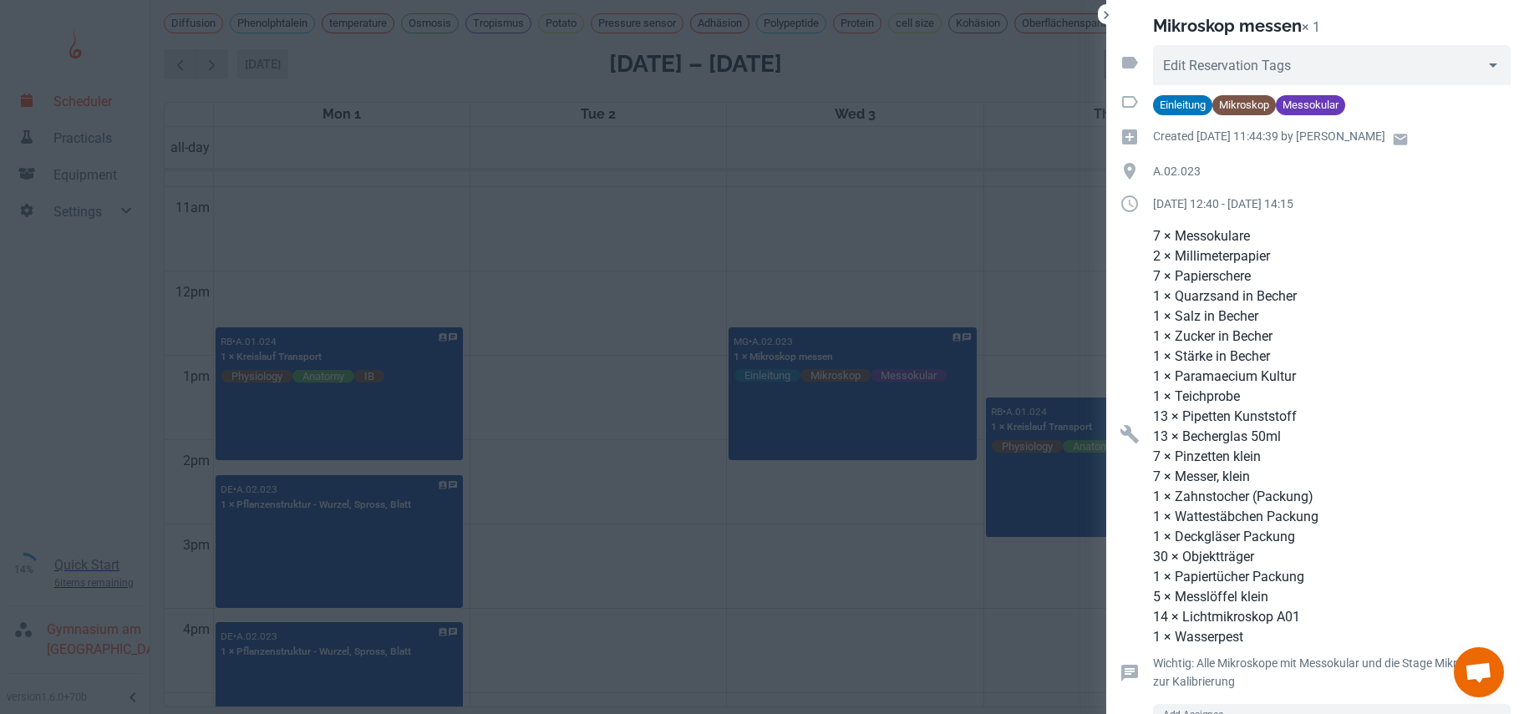
click at [856, 246] on div at bounding box center [762, 357] width 1524 height 714
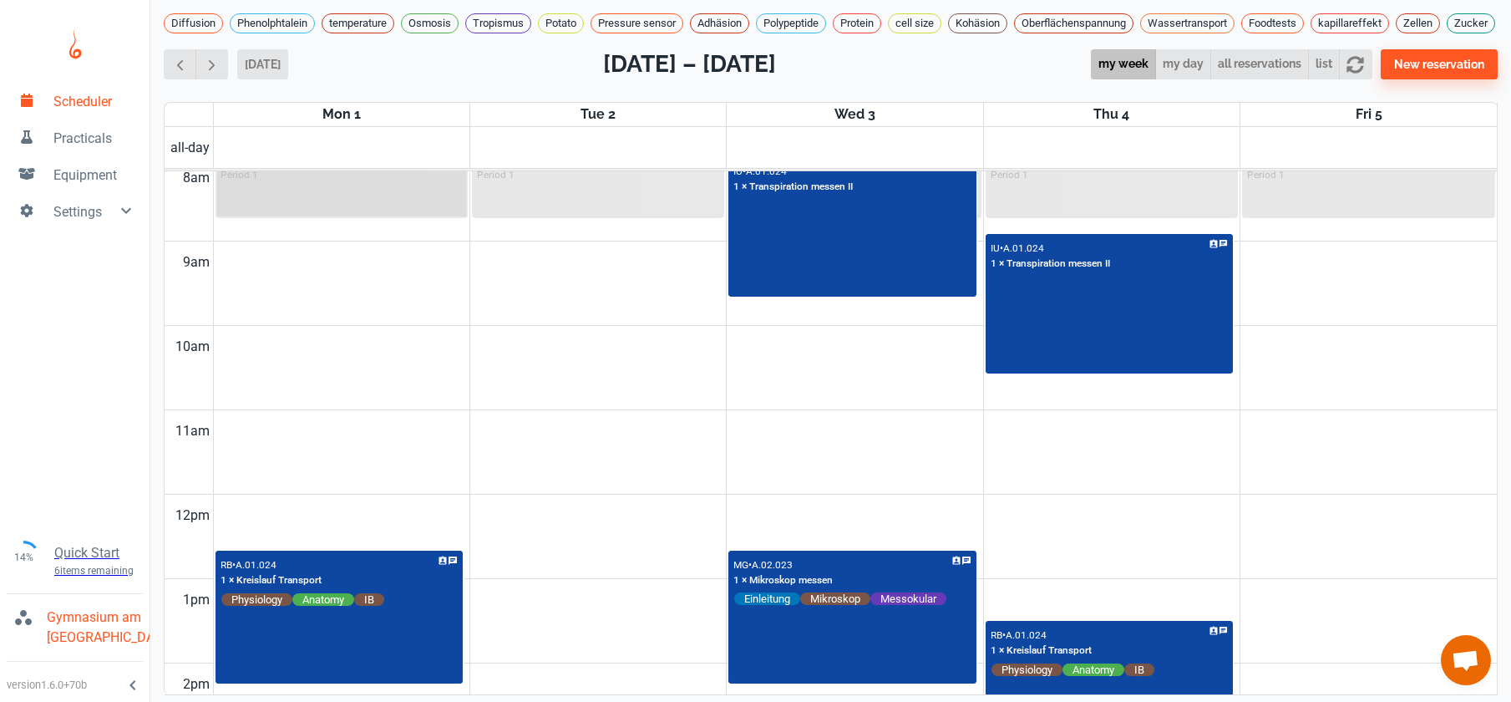
scroll to position [0, 0]
